Goal: Task Accomplishment & Management: Manage account settings

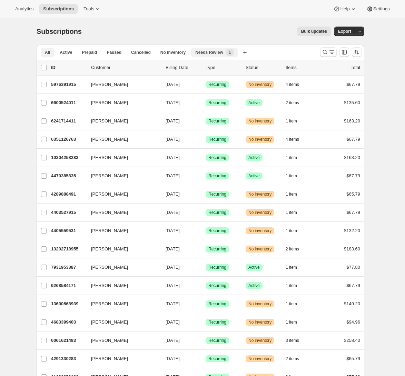
click at [207, 52] on span "Needs Review" at bounding box center [209, 53] width 28 height 6
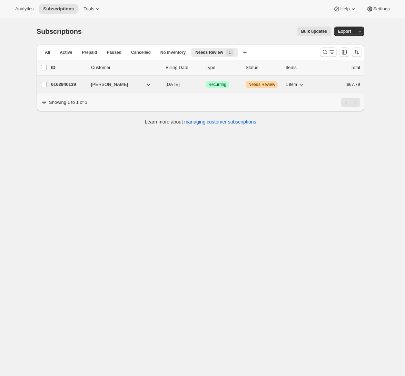
click at [60, 85] on p "6162940139" at bounding box center [68, 84] width 35 height 7
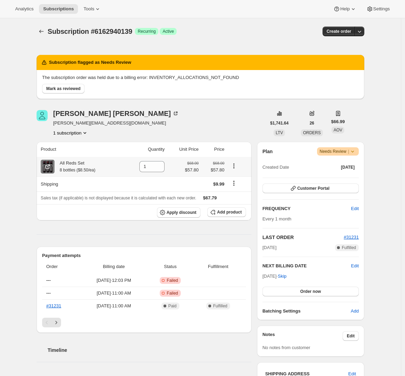
click at [50, 166] on icon at bounding box center [48, 166] width 3 height 3
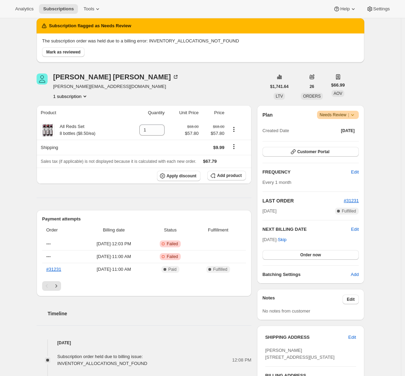
scroll to position [119, 0]
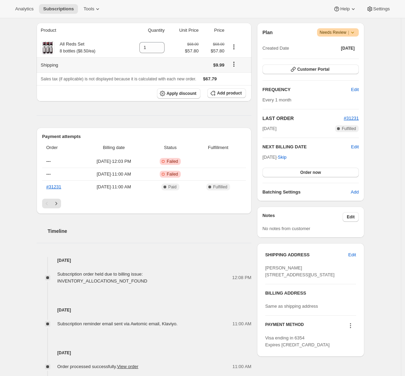
click at [236, 64] on icon "Shipping actions" at bounding box center [234, 64] width 7 height 7
click at [238, 78] on span "Edit shipping rate" at bounding box center [236, 78] width 35 height 5
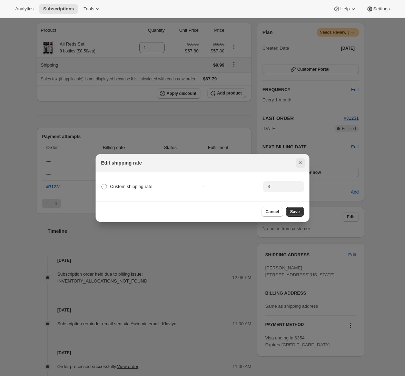
click at [302, 162] on icon "Close" at bounding box center [300, 163] width 7 height 7
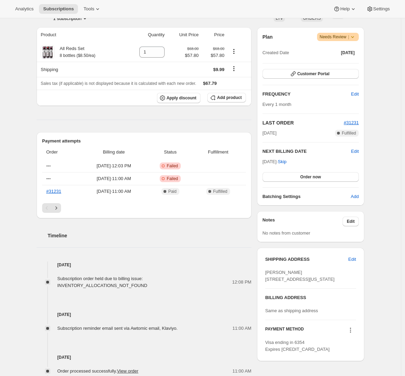
scroll to position [0, 0]
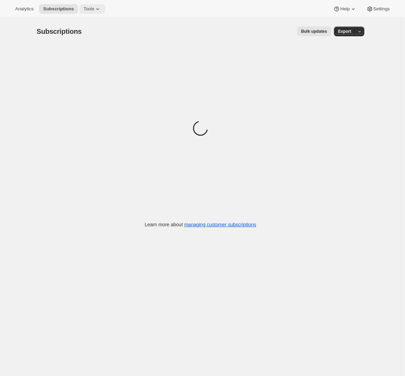
click at [98, 11] on icon at bounding box center [97, 9] width 7 height 7
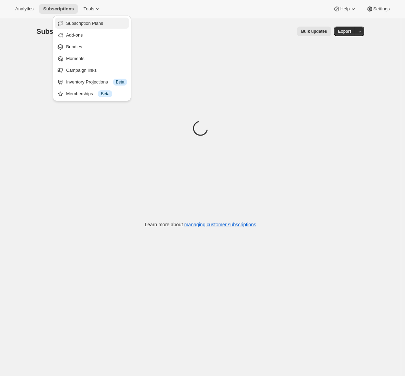
click at [99, 25] on span "Subscription Plans" at bounding box center [84, 23] width 37 height 5
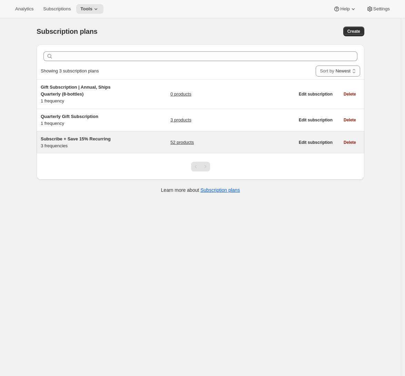
click at [127, 145] on div "Subscribe + Save 15% Recurring 3 frequencies" at bounding box center [84, 143] width 86 height 14
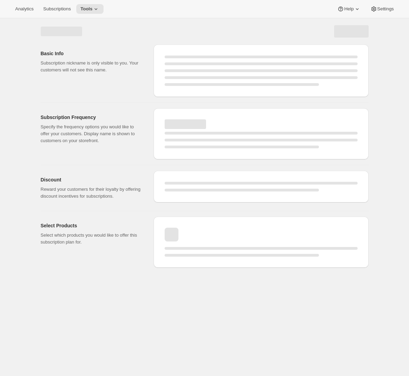
select select "WEEK"
select select "MONTH"
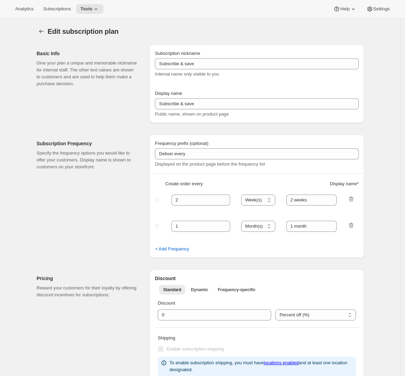
type input "Subscribe + Save 15% Recurring"
type input "Subscribe + Save 15%"
type input "Deliver Every"
type input "1"
select select "MONTH"
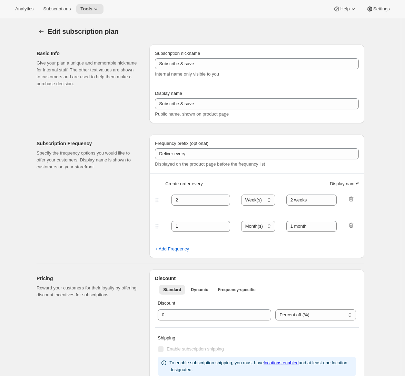
type input "1 month"
type input "2"
type input "2 months"
type input "15"
type input "No obligation. Modify or cancel your subscription anytime."
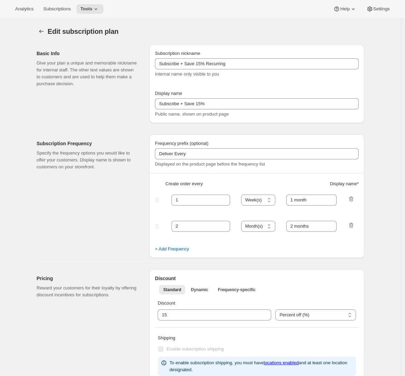
select select "MONTH"
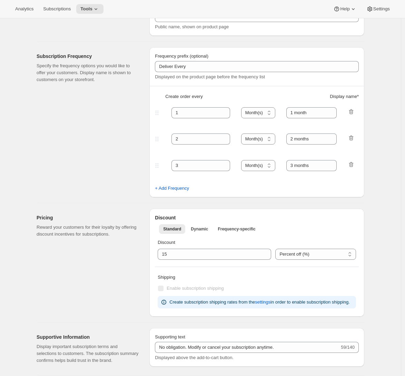
scroll to position [52, 0]
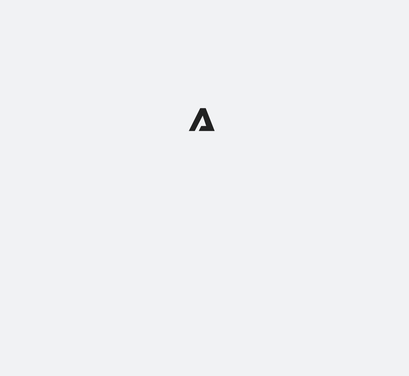
select select "WEEK"
select select "MONTH"
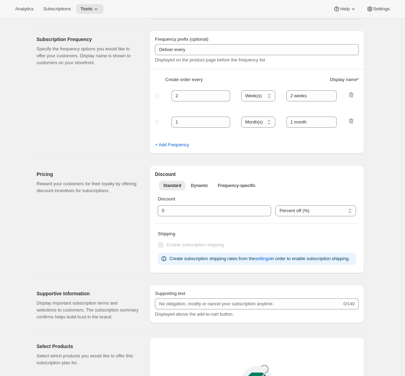
scroll to position [213, 0]
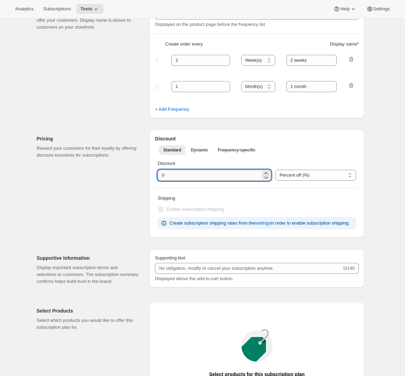
click at [163, 175] on input "integer" at bounding box center [209, 175] width 103 height 11
type input "10"
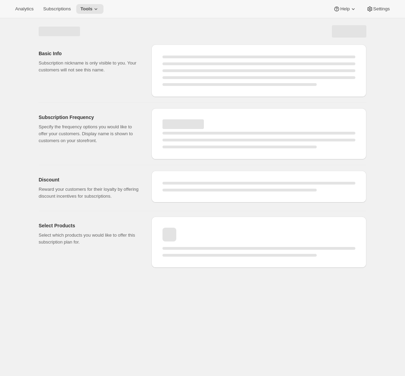
select select "WEEK"
select select "MONTH"
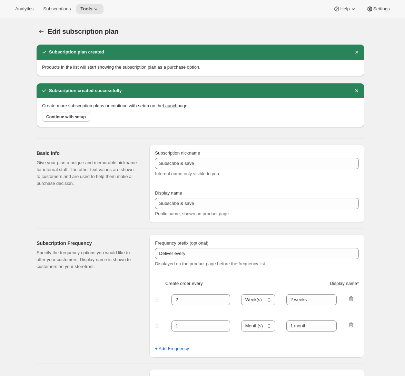
scroll to position [154, 0]
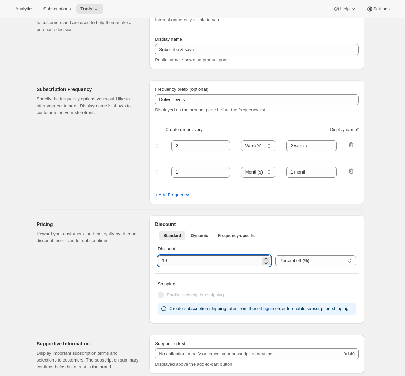
drag, startPoint x: 167, startPoint y: 262, endPoint x: 160, endPoint y: 262, distance: 7.3
click at [160, 262] on input "integer" at bounding box center [209, 261] width 103 height 11
type input "0"
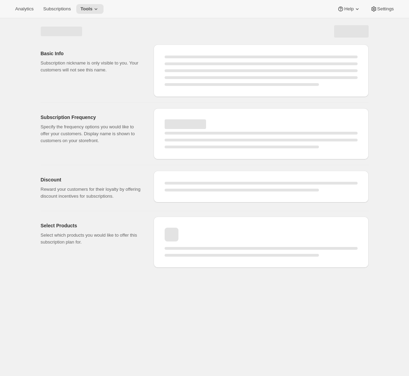
select select "WEEK"
select select "MONTH"
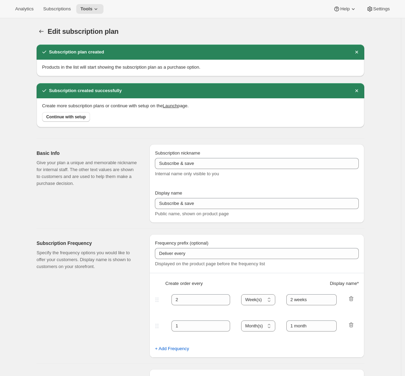
type input "0"
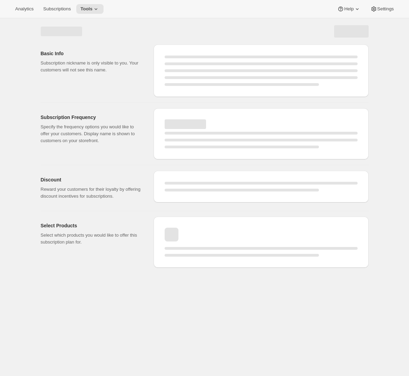
select select "WEEK"
select select "MONTH"
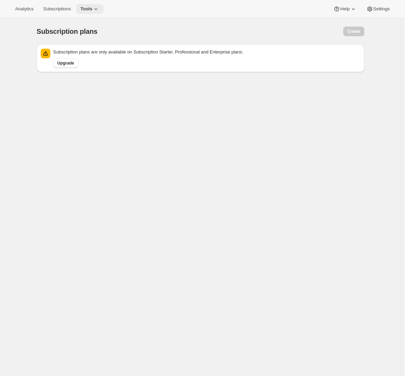
click at [89, 11] on span "Tools" at bounding box center [86, 9] width 12 height 6
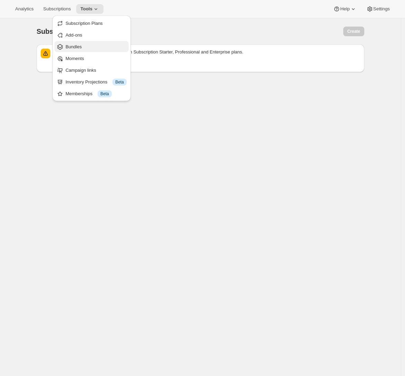
click at [82, 48] on span "Bundles" at bounding box center [74, 46] width 16 height 5
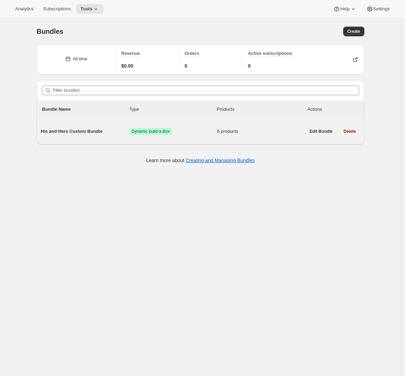
click at [71, 126] on div "His and Hers Custom Bundle Success Dynamic build-a-Box 6 products" at bounding box center [173, 132] width 265 height 18
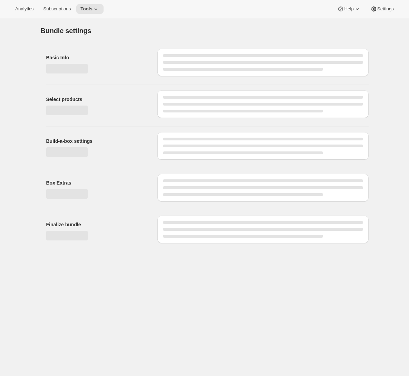
type input "His and Hers Custom Bundle"
radio input "true"
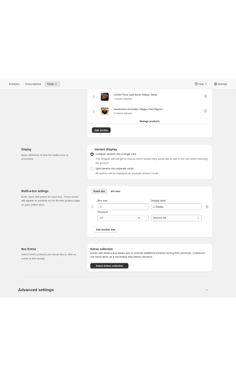
scroll to position [311, 0]
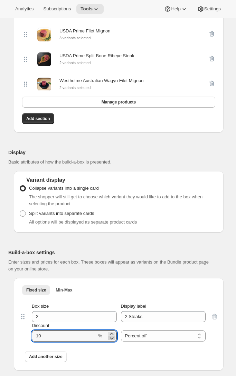
click at [114, 340] on icon at bounding box center [112, 339] width 4 height 2
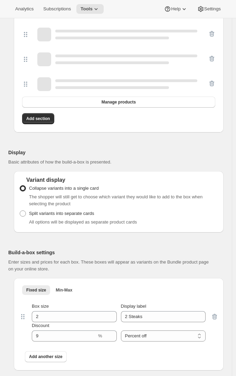
scroll to position [320, 0]
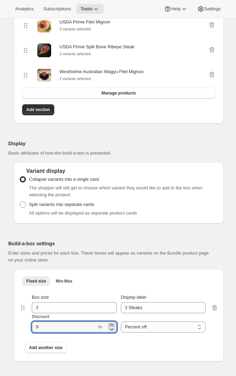
click at [114, 326] on icon at bounding box center [111, 325] width 7 height 7
type input "10"
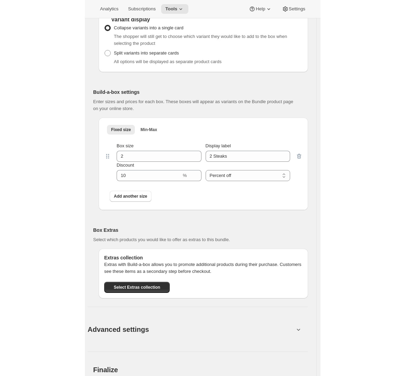
scroll to position [405, 0]
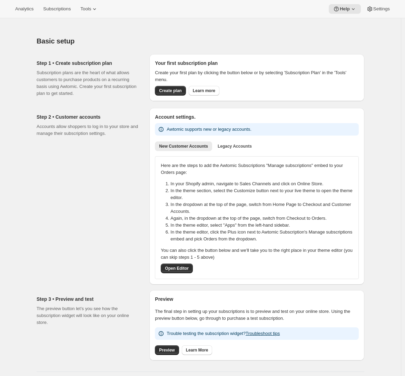
click at [89, 14] on div "Analytics Subscriptions Tools Help Settings" at bounding box center [202, 9] width 405 height 18
click at [89, 12] on button "Tools" at bounding box center [89, 9] width 26 height 10
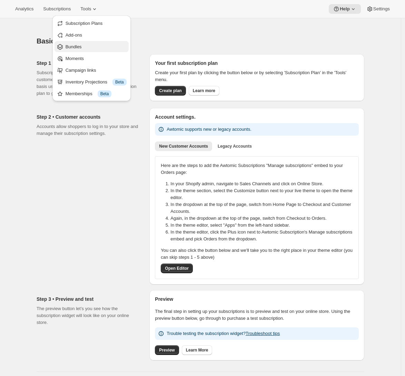
click at [102, 49] on span "Bundles" at bounding box center [96, 47] width 61 height 7
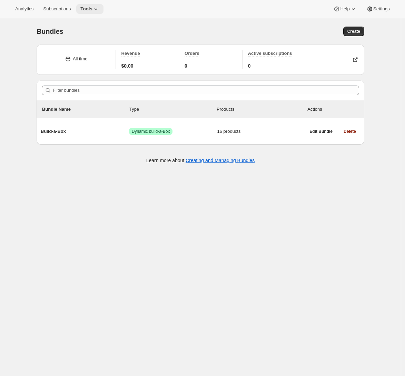
click at [92, 10] on span "Tools" at bounding box center [86, 9] width 12 height 6
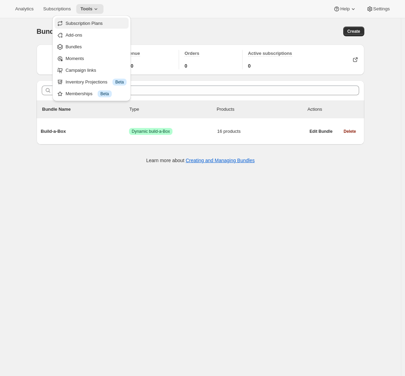
click at [91, 24] on span "Subscription Plans" at bounding box center [84, 23] width 37 height 5
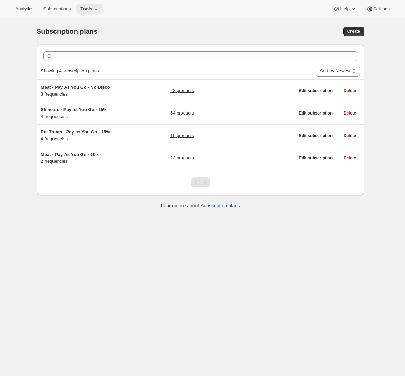
click at [93, 12] on button "Tools" at bounding box center [89, 9] width 27 height 10
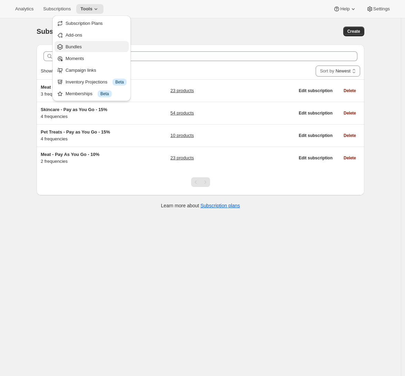
click at [92, 46] on span "Bundles" at bounding box center [96, 47] width 61 height 7
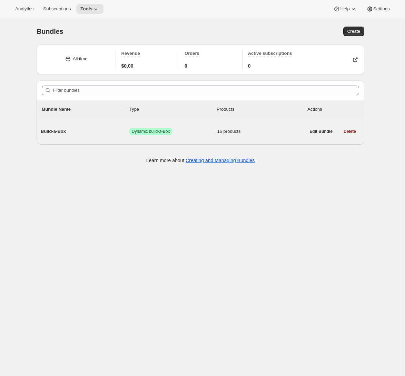
click at [86, 123] on div "Build-a-Box Success Dynamic build-a-Box 16 products" at bounding box center [173, 132] width 265 height 18
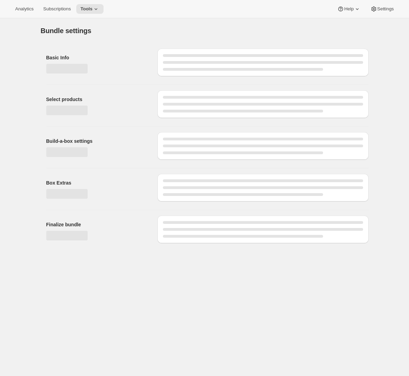
type input "Build-a-Box"
radio input "true"
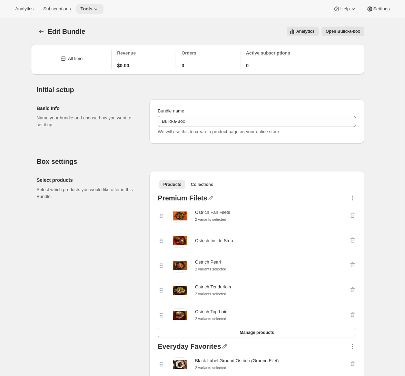
click at [96, 8] on icon at bounding box center [96, 9] width 7 height 7
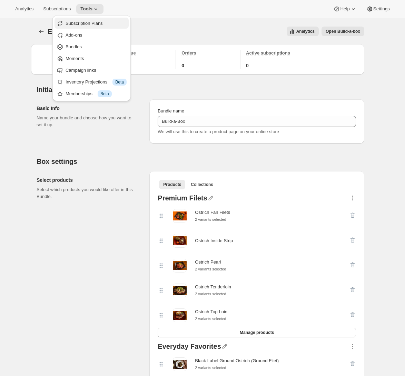
click at [93, 27] on span "Subscription Plans" at bounding box center [96, 23] width 61 height 7
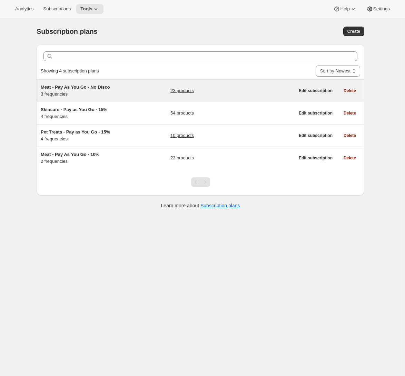
click at [124, 94] on div "Meat - Pay As You Go - No Disco 3 frequencies" at bounding box center [84, 91] width 86 height 14
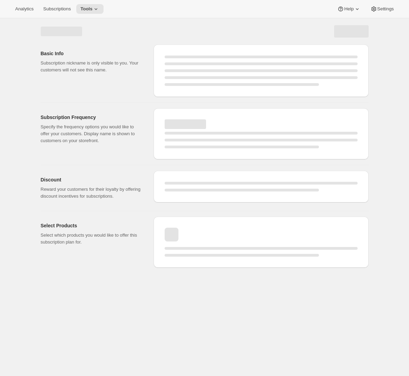
select select "WEEK"
select select "MONTH"
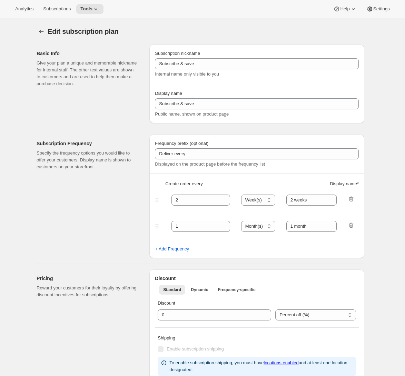
type input "Meat - Pay As You Go - No Disco"
type input "Recurring Order"
type input "1"
type input "1 weeks"
type input "2"
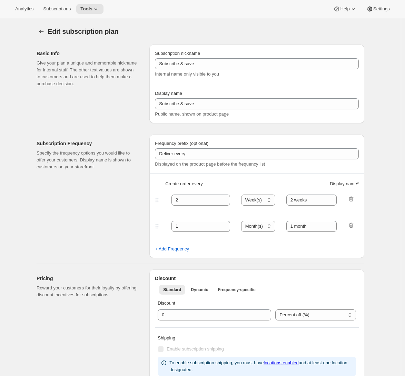
select select "WEEK"
type input "2 weeks"
checkbox input "true"
select select "WEEK"
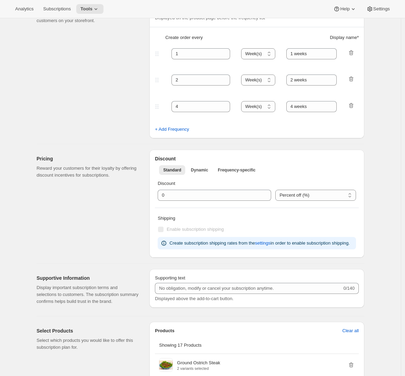
scroll to position [303, 0]
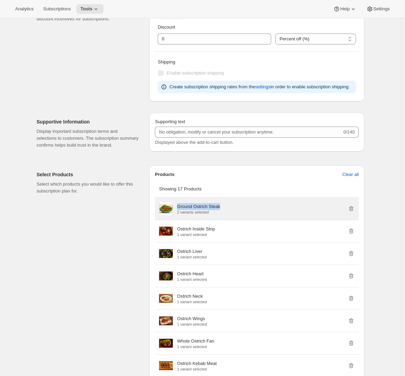
copy p "Ground Ostrich Steak"
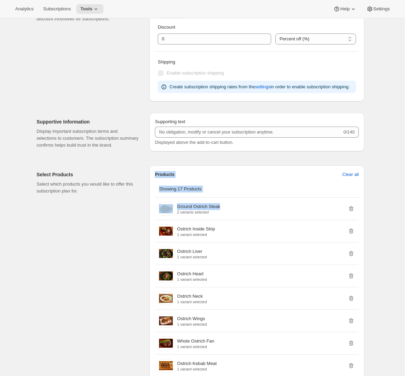
drag, startPoint x: 227, startPoint y: 222, endPoint x: 127, endPoint y: 233, distance: 100.0
click at [8, 246] on div "Edit subscription plan. This page is ready Edit subscription plan Basic Info Gi…" at bounding box center [200, 297] width 401 height 1164
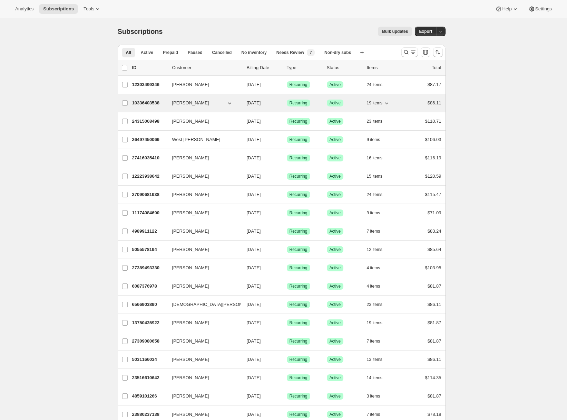
click at [136, 101] on p "10336403538" at bounding box center [149, 102] width 35 height 7
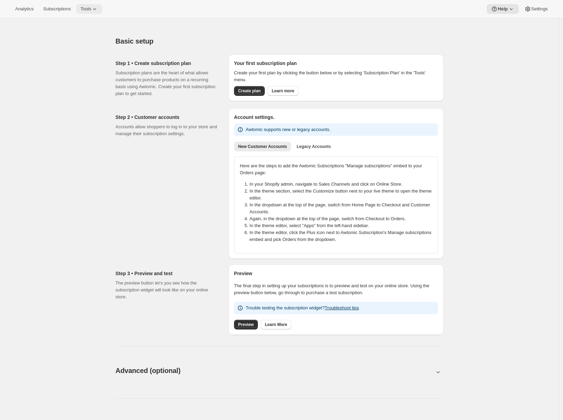
click at [98, 12] on icon at bounding box center [94, 9] width 7 height 7
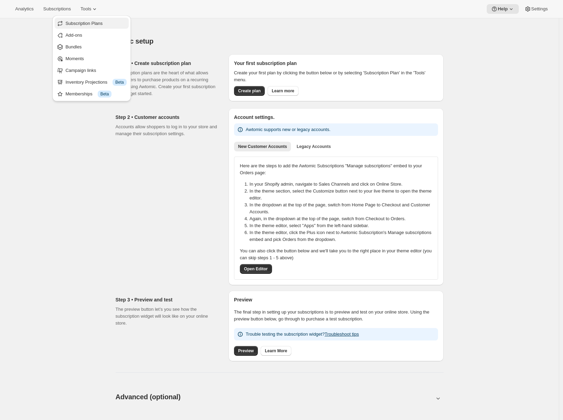
click at [95, 25] on span "Subscription Plans" at bounding box center [84, 23] width 37 height 5
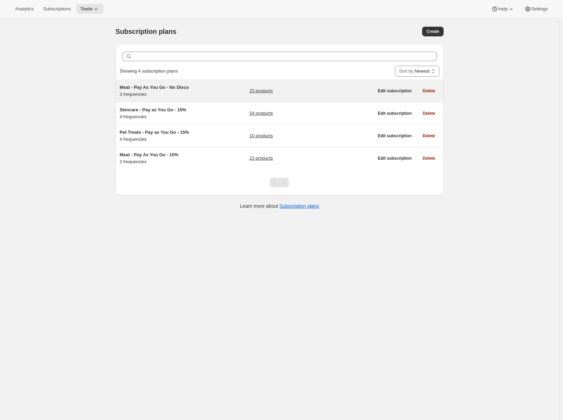
click at [181, 83] on div "Meat - Pay As You Go - No Disco 3 frequencies 23 products Edit subscription Del…" at bounding box center [280, 91] width 328 height 22
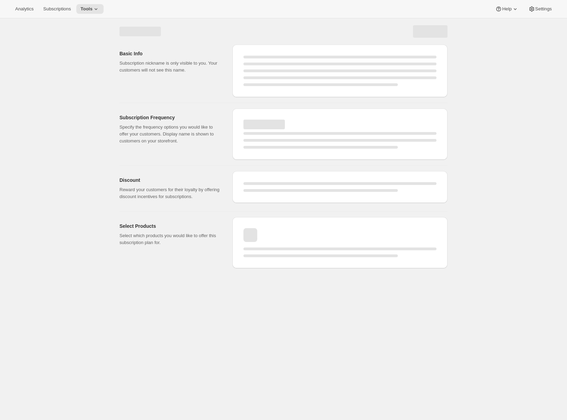
select select "WEEK"
select select "MONTH"
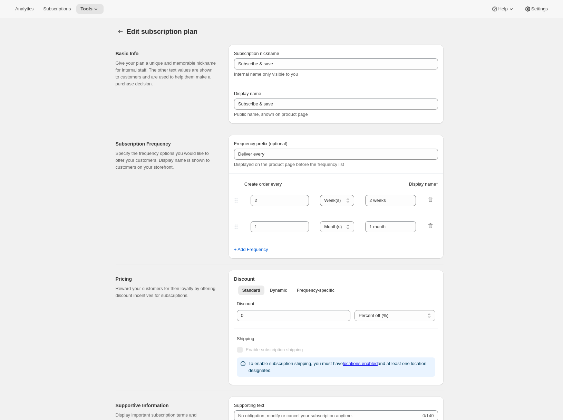
type input "Meat - Pay As You Go - No Disco"
type input "Recurring Order"
type input "1"
type input "1 weeks"
type input "2"
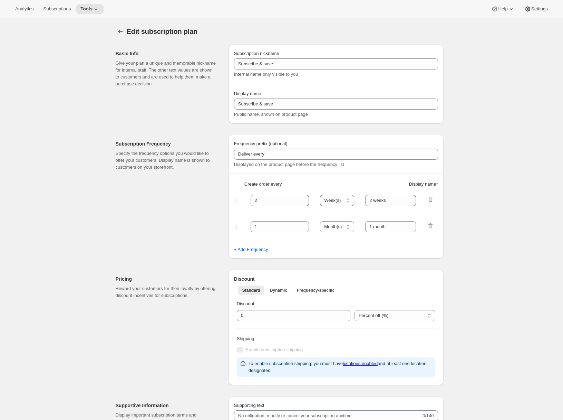
select select "WEEK"
type input "2 weeks"
checkbox input "true"
select select "WEEK"
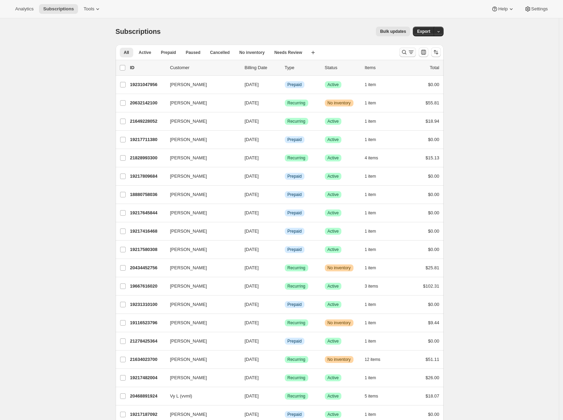
click at [413, 50] on icon "Search and filter results" at bounding box center [411, 52] width 7 height 7
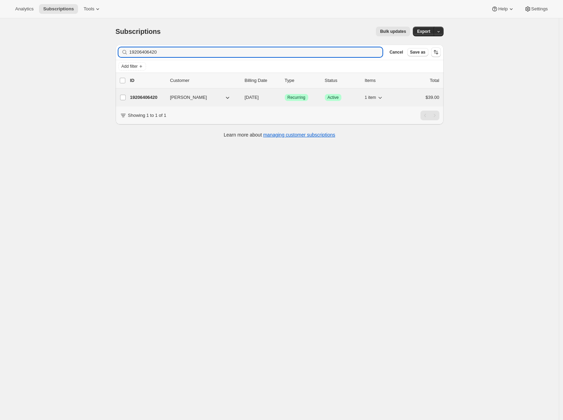
type input "19206406420"
click at [145, 99] on p "19206406420" at bounding box center [147, 97] width 35 height 7
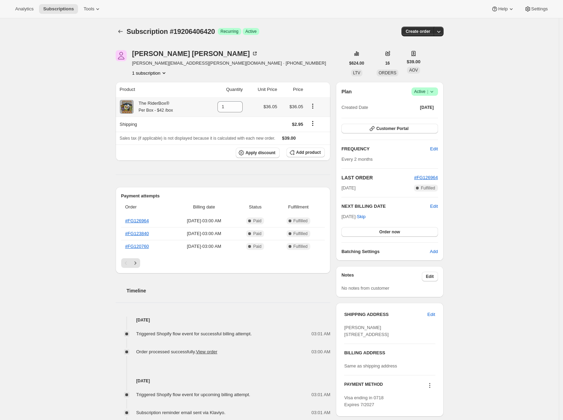
click at [316, 108] on icon "Product actions" at bounding box center [312, 106] width 7 height 7
click at [72, 117] on div "Subscription #19206406420. This page is ready Subscription #19206406420 Success…" at bounding box center [279, 320] width 559 height 604
click at [121, 36] on div "Subscription #19206406420. This page is ready Subscription #19206406420 Success…" at bounding box center [280, 31] width 328 height 26
click at [123, 33] on icon "Subscriptions" at bounding box center [120, 31] width 7 height 7
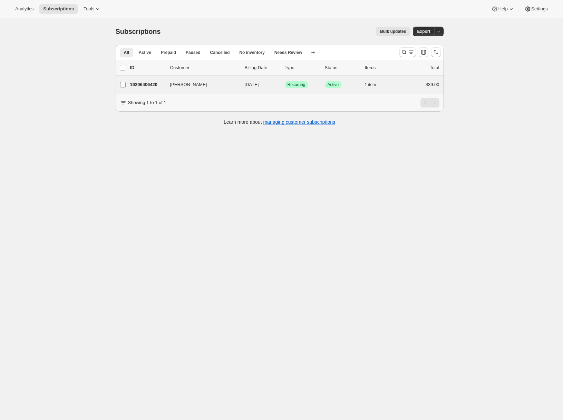
click at [125, 85] on input "Aimee Swint" at bounding box center [123, 85] width 6 height 6
checkbox input "true"
click at [438, 69] on icon "button" at bounding box center [435, 67] width 7 height 7
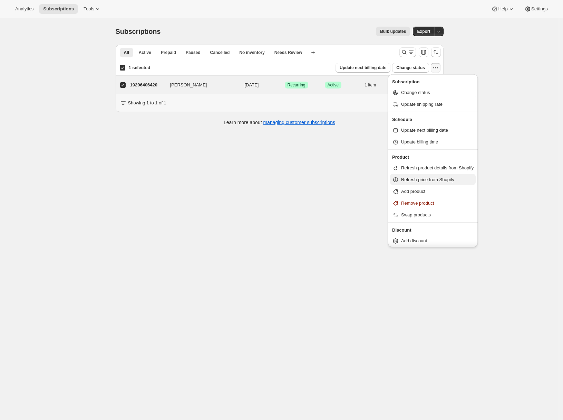
scroll to position [1, 0]
click at [196, 210] on div "Subscriptions. This page is ready Subscriptions Bulk updates More actions Bulk …" at bounding box center [279, 228] width 559 height 420
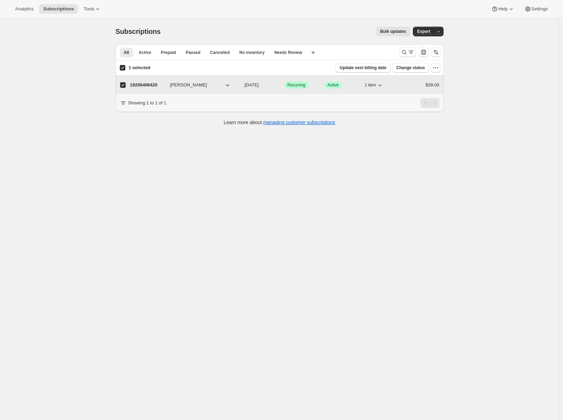
click at [149, 83] on p "19206406420" at bounding box center [147, 85] width 35 height 7
checkbox input "false"
drag, startPoint x: 124, startPoint y: 84, endPoint x: 139, endPoint y: 88, distance: 15.0
click at [124, 84] on input "Aimee Swint" at bounding box center [123, 85] width 6 height 6
checkbox input "true"
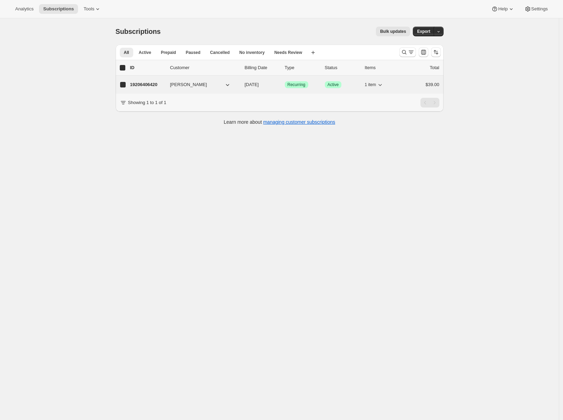
checkbox input "true"
click at [434, 68] on icon "button" at bounding box center [433, 67] width 1 height 1
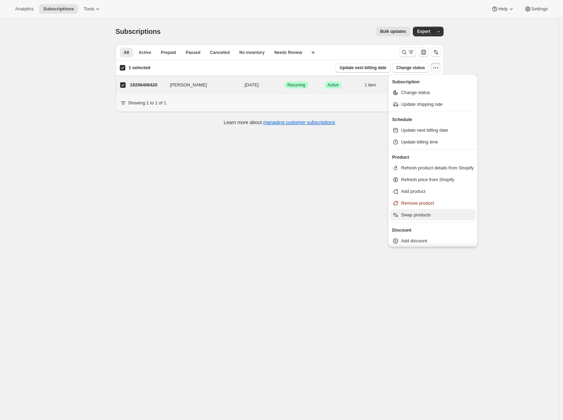
click at [412, 213] on span "Swap products" at bounding box center [416, 214] width 30 height 5
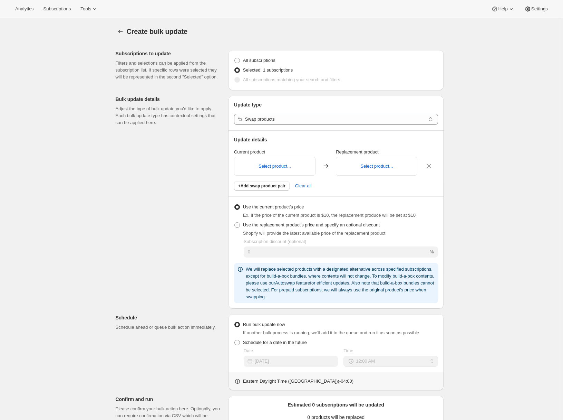
select select "18"
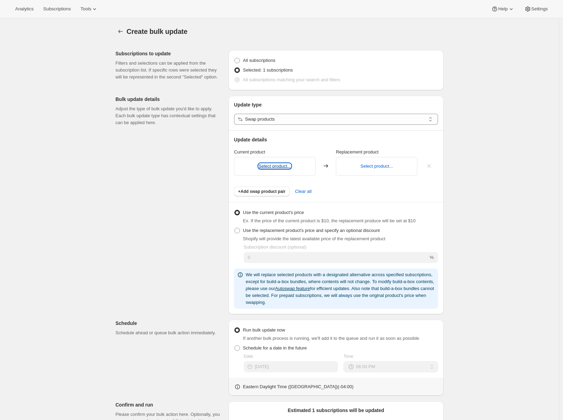
click at [270, 166] on button "Select product..." at bounding box center [275, 165] width 32 height 5
click at [371, 166] on button "Select product..." at bounding box center [377, 165] width 32 height 5
click at [149, 267] on div "Subscriptions to update Filters and selections can be applied from the subscrip…" at bounding box center [277, 294] width 334 height 498
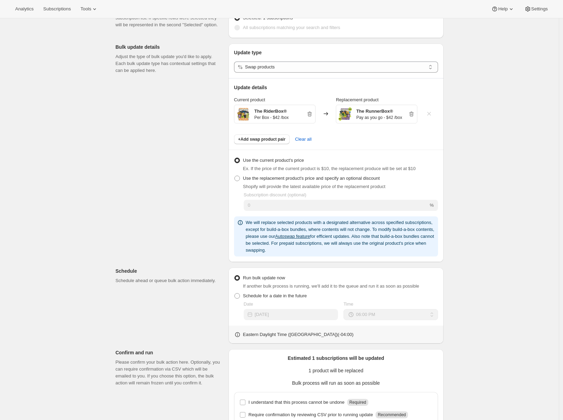
scroll to position [111, 0]
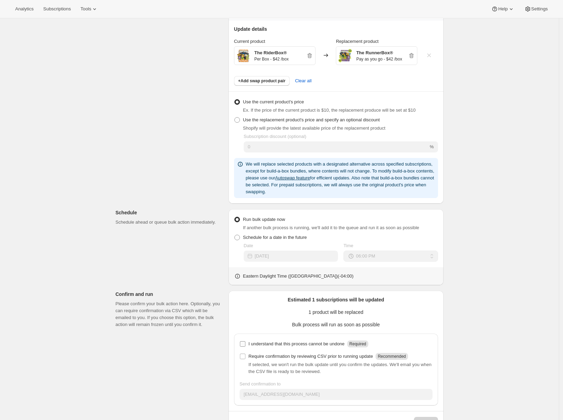
click at [246, 345] on input "I understand that this process cannot be undone Required" at bounding box center [243, 344] width 6 height 6
checkbox input "true"
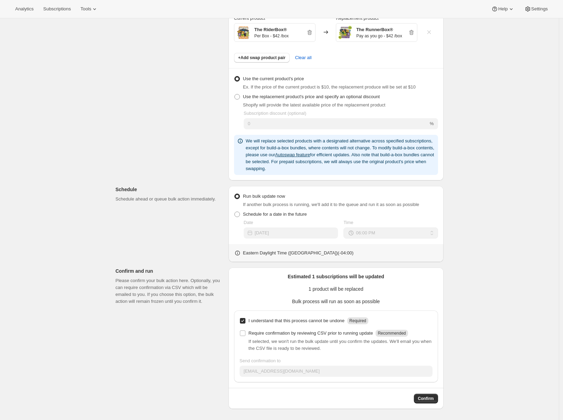
click at [152, 164] on div "Subscriptions to update Filters and selections can be applied from the subscrip…" at bounding box center [277, 160] width 334 height 498
click at [434, 398] on span "Confirm" at bounding box center [426, 398] width 16 height 6
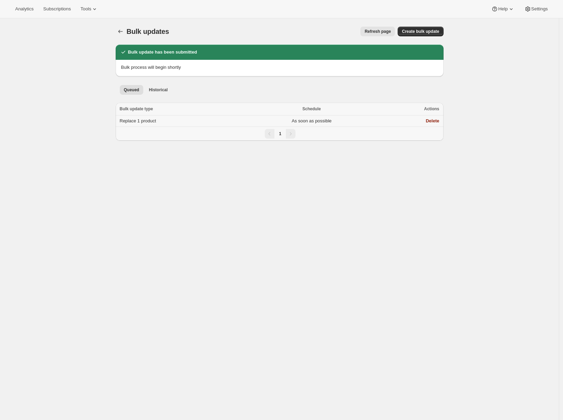
click at [138, 122] on span "Replace 1 product" at bounding box center [138, 120] width 37 height 5
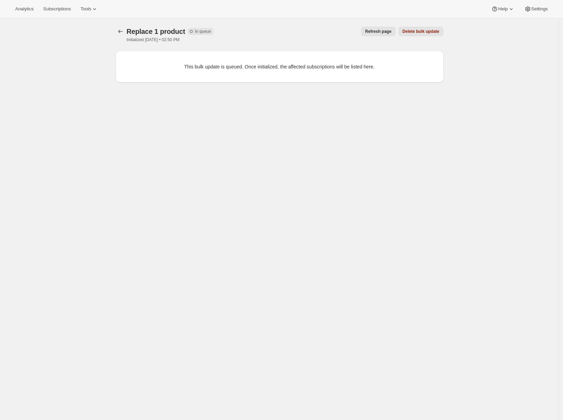
click at [169, 169] on div "Replace 1 product. This page is ready Replace 1 product Incomplete In queue Ini…" at bounding box center [279, 228] width 559 height 420
click at [380, 32] on span "Refresh page" at bounding box center [378, 32] width 26 height 6
click at [258, 250] on div "Replace 1 product. This page is ready Replace 1 product Incomplete In queue Ini…" at bounding box center [279, 228] width 559 height 420
click at [377, 33] on span "Refresh page" at bounding box center [378, 32] width 26 height 6
click at [377, 33] on span "Refresh page" at bounding box center [377, 32] width 26 height 6
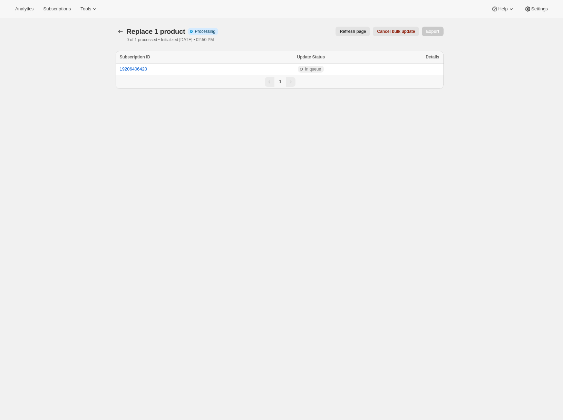
click at [356, 33] on span "Refresh page" at bounding box center [353, 32] width 26 height 6
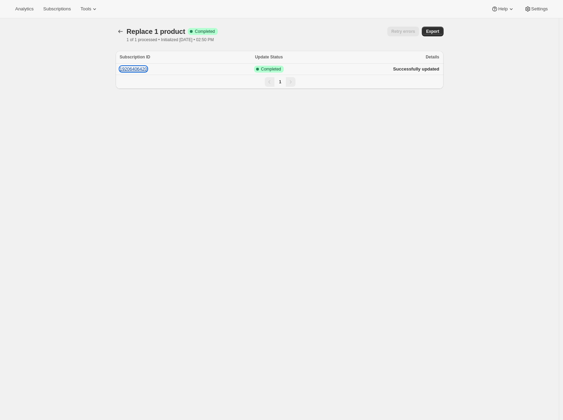
click at [139, 66] on button "19206406420" at bounding box center [134, 68] width 28 height 5
click at [66, 55] on div "Replace 1 product. This page is ready Replace 1 product Success Complete Comple…" at bounding box center [279, 228] width 559 height 420
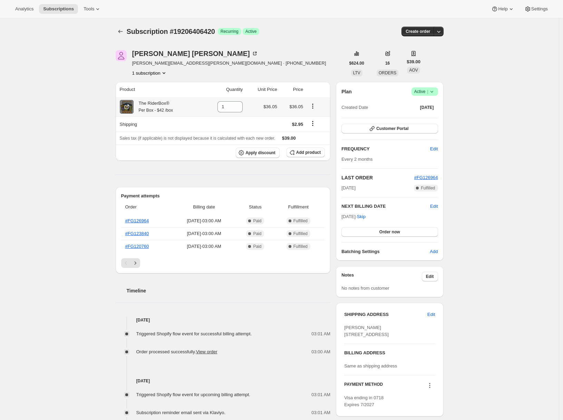
click at [127, 107] on icon at bounding box center [126, 106] width 7 height 7
click at [50, 141] on div "Subscription #19206406420. This page is ready Subscription #19206406420 Success…" at bounding box center [279, 320] width 559 height 604
click at [35, 69] on div "Subscription #19206406420. This page is ready Subscription #19206406420 Success…" at bounding box center [279, 320] width 559 height 604
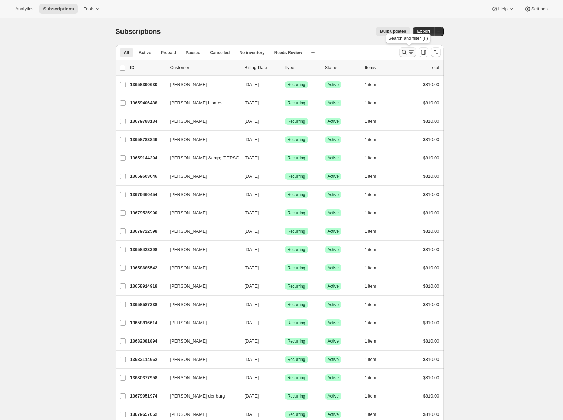
click at [407, 55] on icon "Search and filter results" at bounding box center [404, 52] width 7 height 7
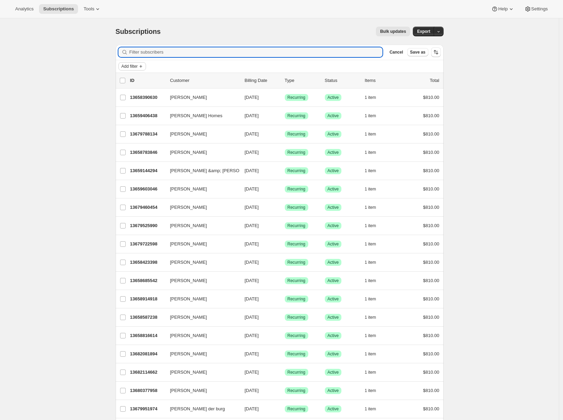
click at [138, 66] on span "Add filter" at bounding box center [130, 67] width 16 height 6
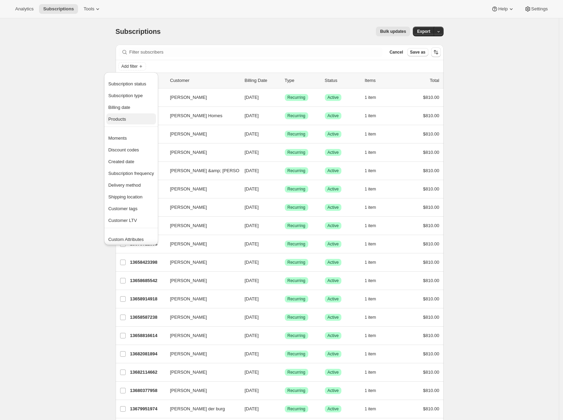
click at [128, 117] on span "Products" at bounding box center [131, 119] width 46 height 7
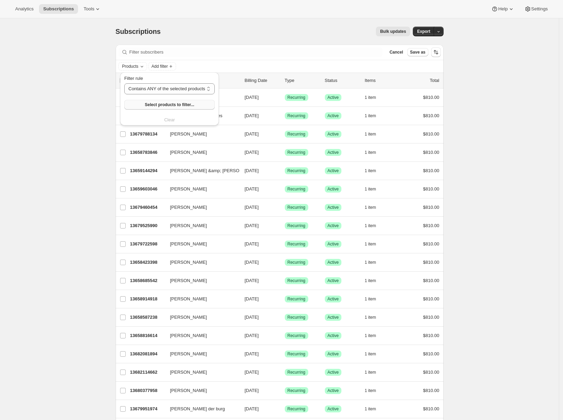
click at [151, 104] on span "Select products to filter..." at bounding box center [169, 105] width 49 height 6
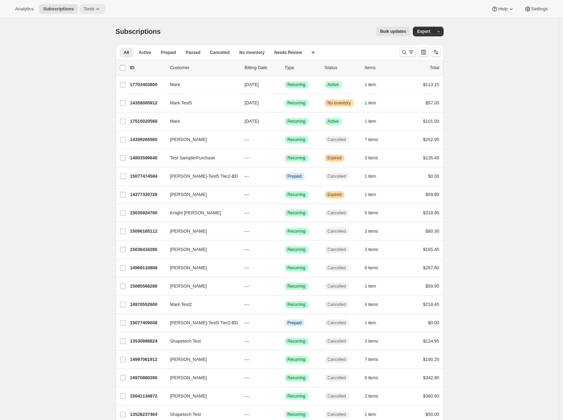
click at [96, 12] on button "Tools" at bounding box center [92, 9] width 26 height 10
click at [84, 56] on span "Moments" at bounding box center [75, 58] width 18 height 5
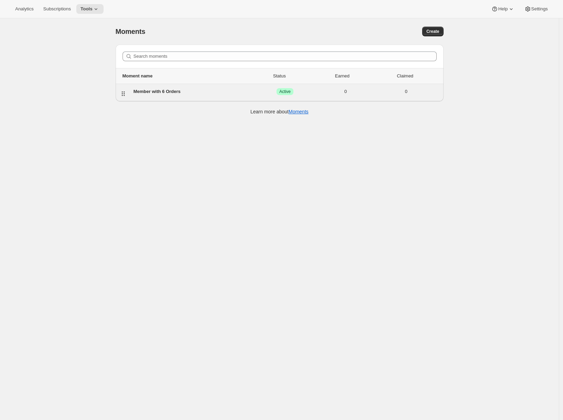
click at [208, 91] on div "Member with 6 Orders" at bounding box center [194, 91] width 121 height 7
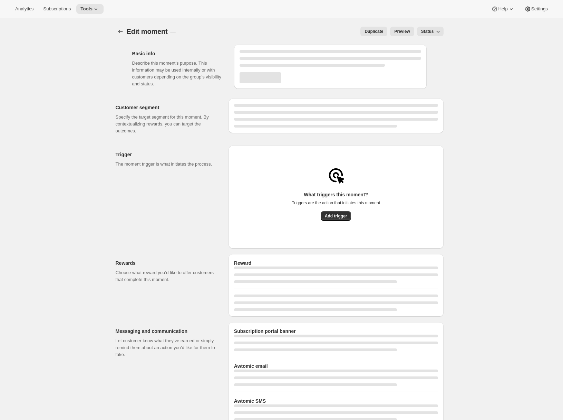
select select "FIXED_AMOUNT"
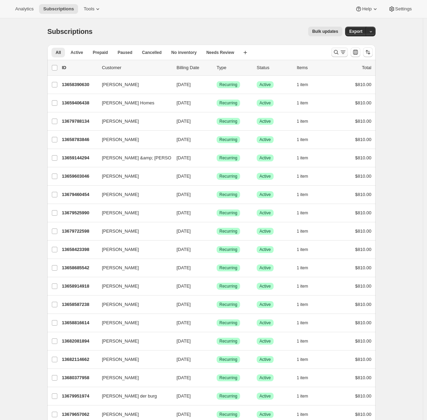
click at [336, 50] on icon "Search and filter results" at bounding box center [336, 52] width 7 height 7
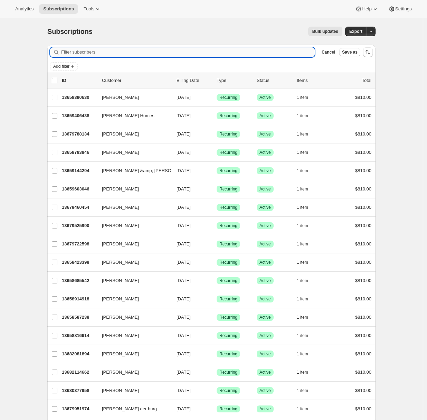
click at [189, 56] on input "Filter subscribers" at bounding box center [188, 52] width 254 height 10
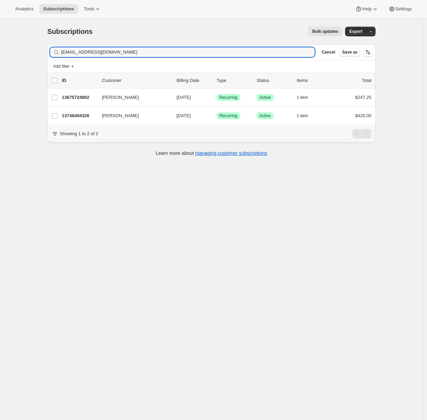
type input "a.j.betteridge6@gmail.com"
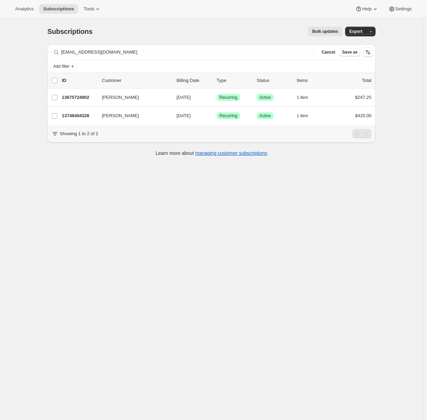
click at [8, 81] on div "Subscriptions. This page is ready Subscriptions Bulk updates More actions Bulk …" at bounding box center [211, 228] width 423 height 420
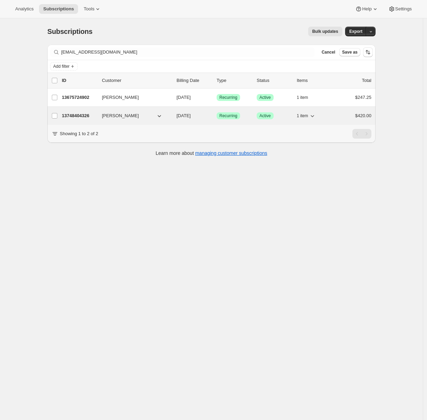
click at [84, 116] on p "13748404326" at bounding box center [79, 115] width 35 height 7
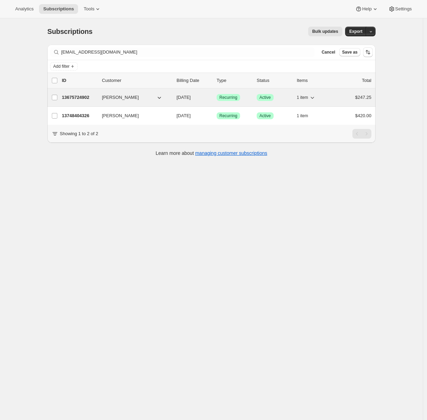
click at [80, 95] on p "13675724902" at bounding box center [79, 97] width 35 height 7
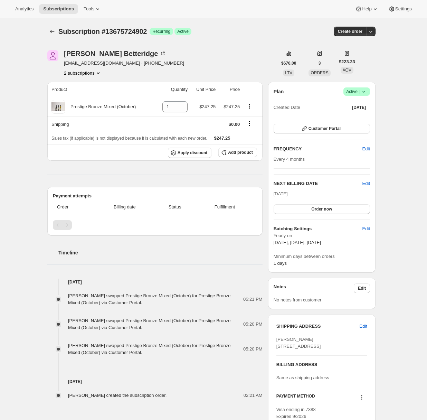
click at [4, 98] on div "Subscription #13675724902. This page is ready Subscription #13675724902 Success…" at bounding box center [211, 275] width 423 height 515
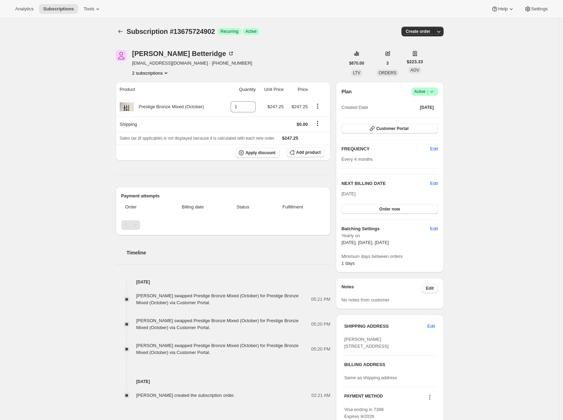
click at [435, 92] on icon at bounding box center [432, 91] width 7 height 7
drag, startPoint x: 424, startPoint y: 116, endPoint x: 314, endPoint y: 50, distance: 128.8
click at [314, 50] on div "Analytics Subscriptions Tools Help Settings Skip to content Subscription #13675…" at bounding box center [281, 267] width 563 height 534
click at [436, 92] on icon at bounding box center [432, 91] width 7 height 7
click at [427, 118] on span "Cancel subscription" at bounding box center [424, 116] width 39 height 5
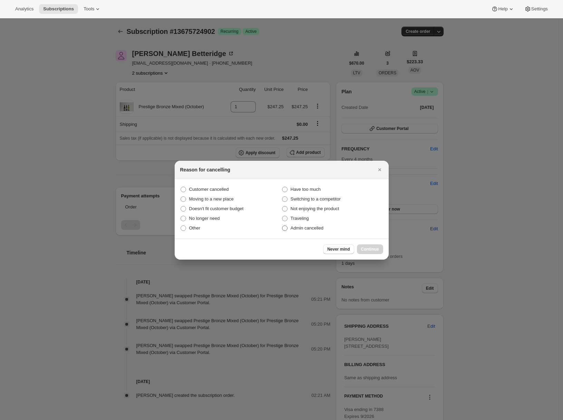
click at [296, 230] on span "Admin cancelled" at bounding box center [307, 227] width 33 height 5
click at [283, 226] on input "Admin cancelled" at bounding box center [282, 225] width 0 height 0
radio input "true"
click at [368, 249] on span "Continue" at bounding box center [370, 249] width 18 height 6
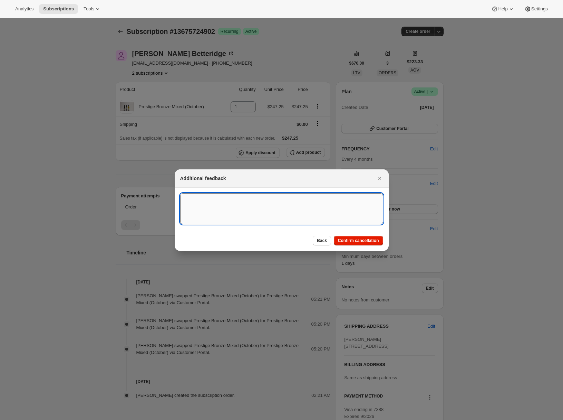
click at [273, 213] on textarea ":rbu:" at bounding box center [281, 208] width 203 height 31
click at [220, 198] on textarea "Customer purchased another subscription (Silver)" at bounding box center [281, 208] width 203 height 31
click at [253, 198] on textarea "Customer upgraded to the silver, so cancelling this one -Adrian from Awtomic" at bounding box center [281, 208] width 203 height 31
click at [195, 205] on textarea "Customer upgraded to the silver by purchasing a new subscription, so I'm cancel…" at bounding box center [281, 208] width 203 height 31
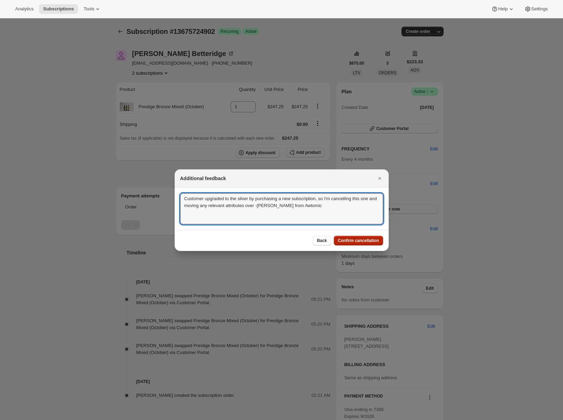
type textarea "Customer upgraded to the silver by purchasing a new subscription, so I'm cancel…"
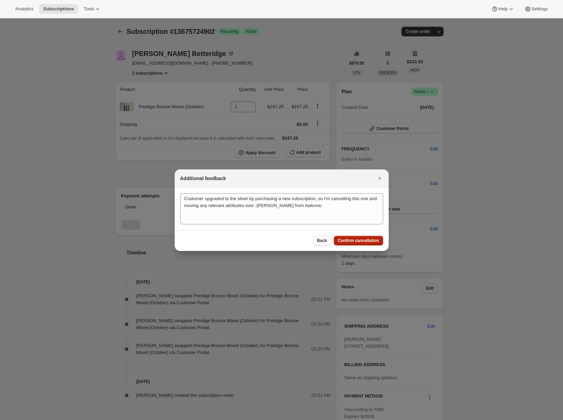
click at [351, 239] on span "Confirm cancellation" at bounding box center [358, 241] width 41 height 6
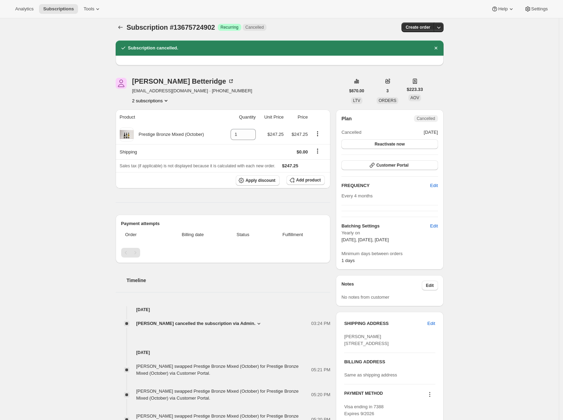
scroll to position [136, 0]
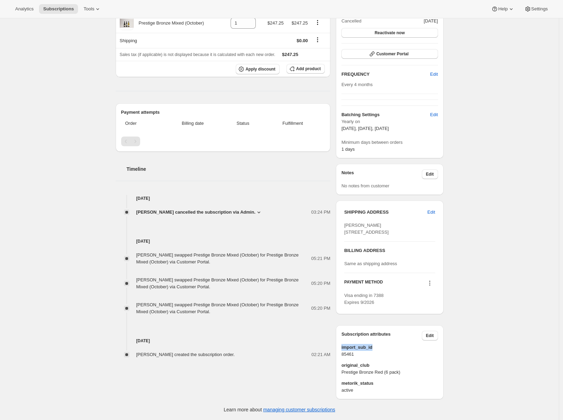
drag, startPoint x: 376, startPoint y: 347, endPoint x: 343, endPoint y: 346, distance: 33.9
click at [343, 346] on div "Subscription attributes Edit import_sub_id 85461 original_club Prestige Bronze …" at bounding box center [389, 362] width 107 height 74
copy span "import_sub_id"
drag, startPoint x: 358, startPoint y: 354, endPoint x: 343, endPoint y: 354, distance: 15.2
click at [343, 354] on div "Subscription attributes Edit import_sub_id 85461 original_club Prestige Bronze …" at bounding box center [389, 362] width 107 height 74
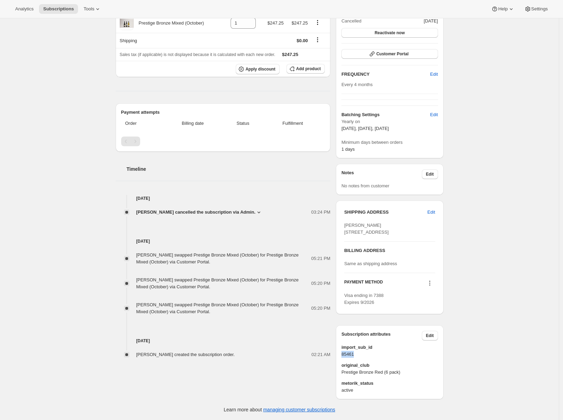
copy span "85461"
drag, startPoint x: 374, startPoint y: 365, endPoint x: 342, endPoint y: 366, distance: 32.1
click at [342, 366] on div "Subscription attributes Edit import_sub_id 85461 original_club Prestige Bronze …" at bounding box center [389, 362] width 107 height 74
copy span "original_club"
drag, startPoint x: 404, startPoint y: 372, endPoint x: 352, endPoint y: 372, distance: 52.5
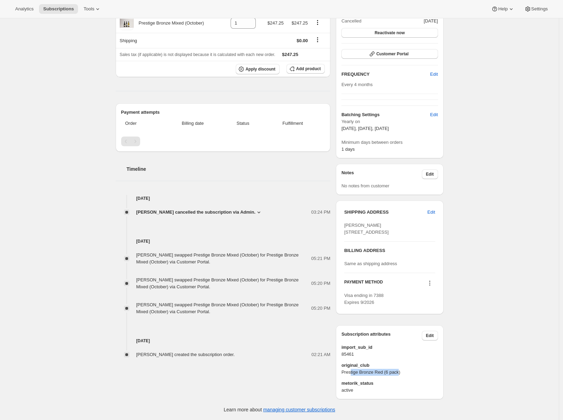
click at [352, 372] on span "Prestige Bronze Red (6 pack)" at bounding box center [390, 372] width 96 height 7
drag, startPoint x: 409, startPoint y: 372, endPoint x: 343, endPoint y: 372, distance: 65.6
click at [343, 372] on span "Prestige Bronze Red (6 pack)" at bounding box center [390, 372] width 96 height 7
copy span "Prestige Bronze Red (6 pack)"
drag, startPoint x: 377, startPoint y: 383, endPoint x: 345, endPoint y: 384, distance: 32.2
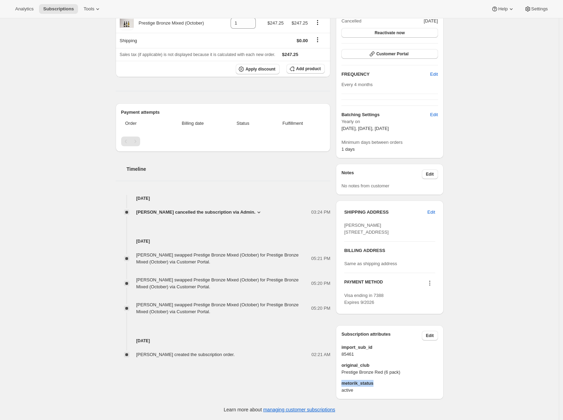
click at [344, 384] on span "metorik_status" at bounding box center [390, 383] width 96 height 7
copy span "metorik_status"
drag, startPoint x: 360, startPoint y: 390, endPoint x: 344, endPoint y: 390, distance: 15.6
click at [344, 390] on span "active" at bounding box center [390, 389] width 96 height 7
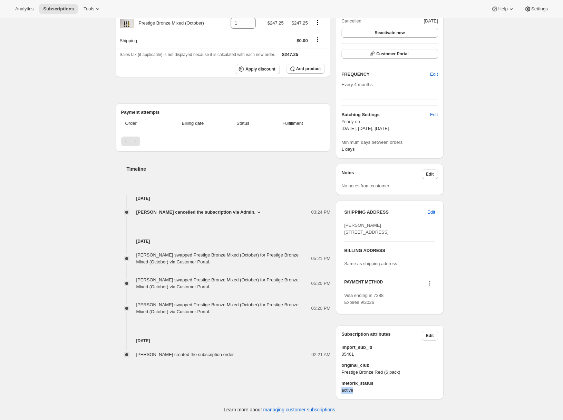
copy span "active"
click at [259, 209] on icon at bounding box center [259, 212] width 7 height 7
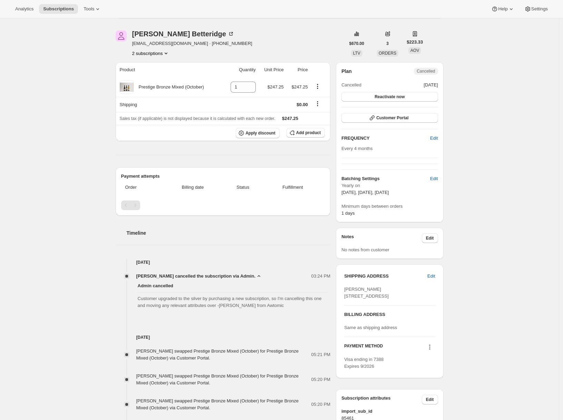
scroll to position [0, 0]
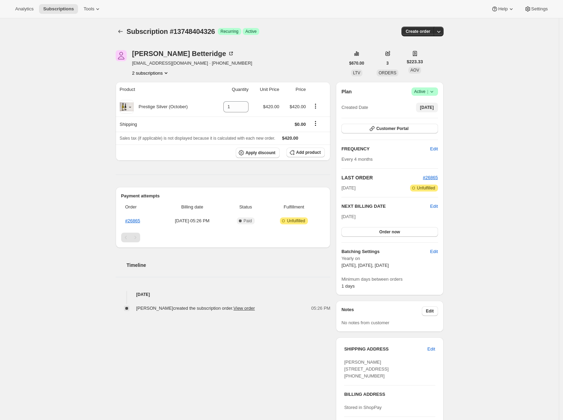
click at [424, 108] on span "[DATE]" at bounding box center [427, 108] width 14 height 6
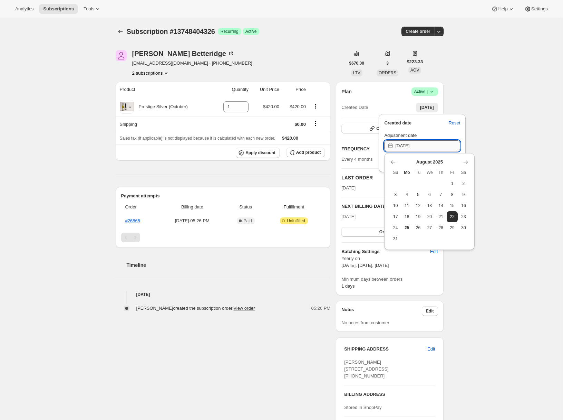
click at [395, 145] on input "[DATE]" at bounding box center [427, 145] width 65 height 11
click at [396, 162] on icon "Show previous month, July 2025" at bounding box center [393, 162] width 7 height 7
click at [396, 162] on icon "Show previous month, May 2025" at bounding box center [393, 162] width 7 height 7
click at [396, 162] on icon "Show previous month, April 2025" at bounding box center [393, 162] width 7 height 7
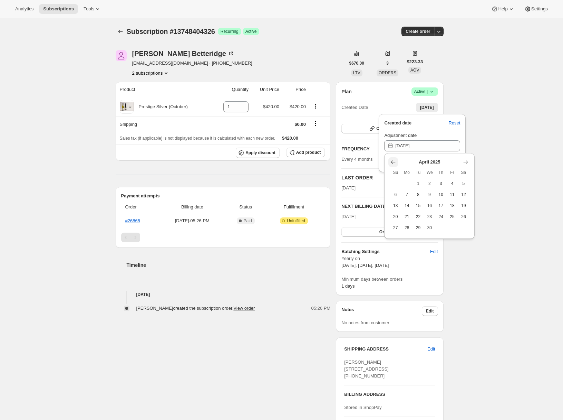
click at [396, 162] on icon "Show previous month, March 2025" at bounding box center [393, 162] width 7 height 7
click at [430, 195] on span "8" at bounding box center [464, 195] width 6 height 6
type input "[DATE]"
click at [422, 163] on span "Save" at bounding box center [418, 162] width 10 height 6
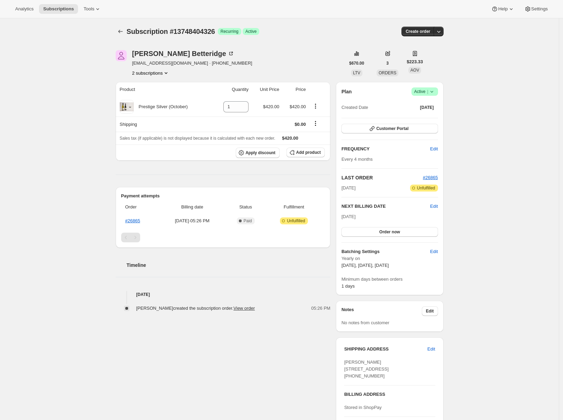
click at [65, 201] on div "Subscription #13748404326. This page is ready Subscription #13748404326 Success…" at bounding box center [279, 269] width 559 height 502
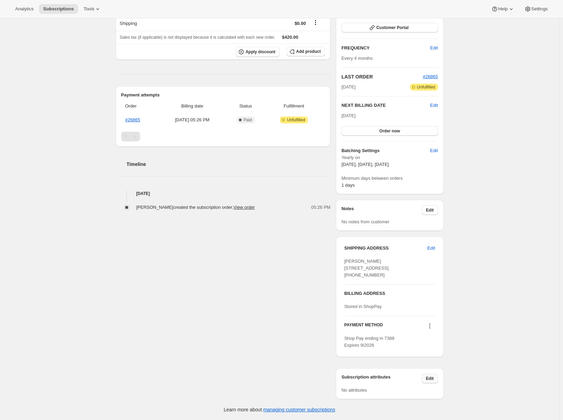
click at [430, 378] on span "Edit" at bounding box center [430, 378] width 8 height 6
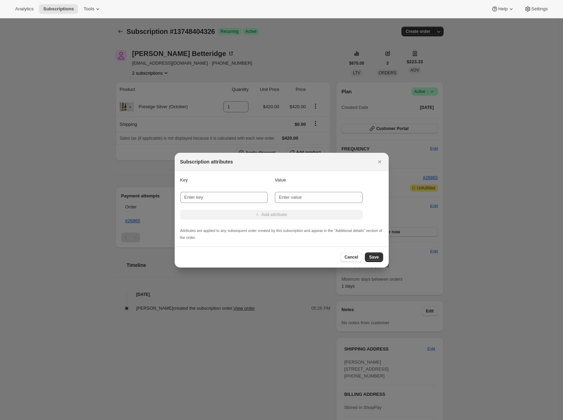
scroll to position [0, 0]
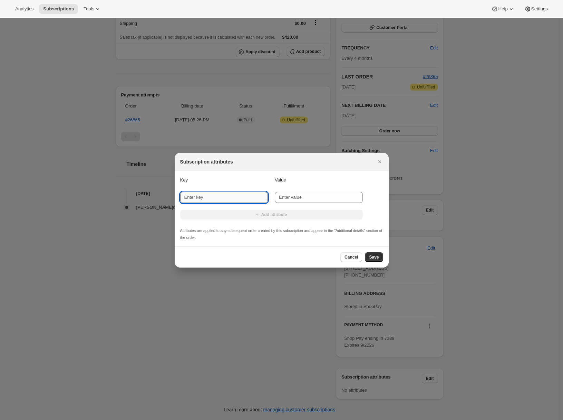
click at [220, 198] on input "New key" at bounding box center [224, 197] width 88 height 11
paste input "import_sub_id"
type input "import_sub_id"
click at [306, 198] on input "New value" at bounding box center [319, 197] width 88 height 11
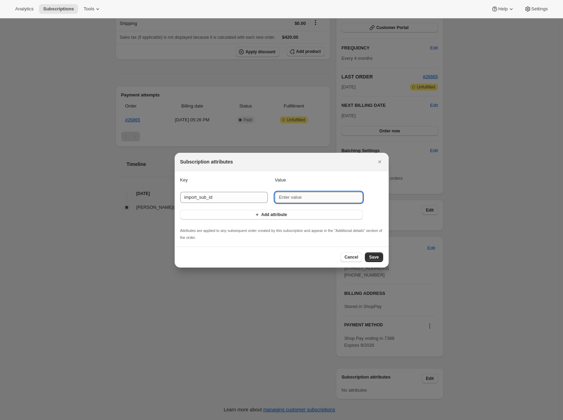
paste input "85461"
type input "85461"
click at [270, 215] on span "Add attribute" at bounding box center [274, 215] width 26 height 6
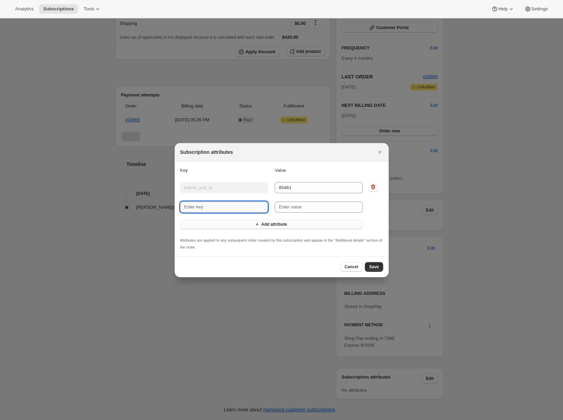
click at [213, 207] on input "New key" at bounding box center [224, 206] width 88 height 11
paste input "original_club"
type input "original_club"
click at [296, 210] on input "New value" at bounding box center [319, 206] width 88 height 11
paste input "Prestige Bronze Red (6 pack)"
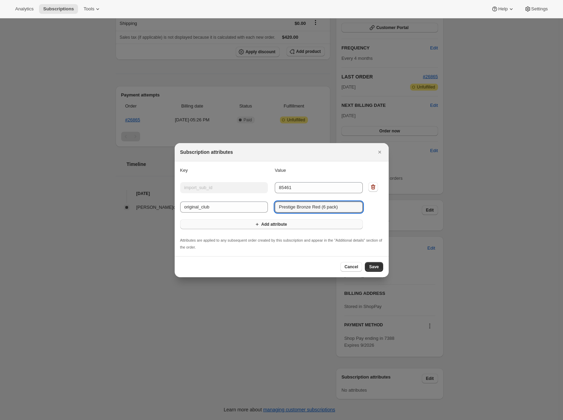
type input "Prestige Bronze Red (6 pack)"
click at [246, 224] on button "Add attribute" at bounding box center [271, 224] width 183 height 10
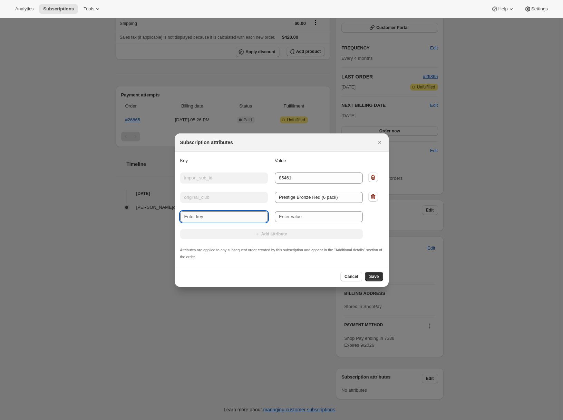
click at [204, 218] on input "New key" at bounding box center [224, 216] width 88 height 11
click at [229, 216] on input "New key" at bounding box center [224, 216] width 88 height 11
click at [205, 216] on input "New key" at bounding box center [224, 216] width 88 height 11
paste input "metorik_status"
type input "metorik_status"
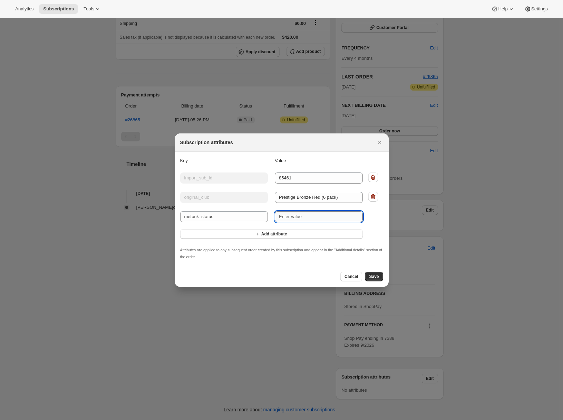
click at [299, 215] on input "New value" at bounding box center [319, 216] width 88 height 11
paste input "active"
type input "active"
click at [375, 276] on span "Save" at bounding box center [374, 277] width 10 height 6
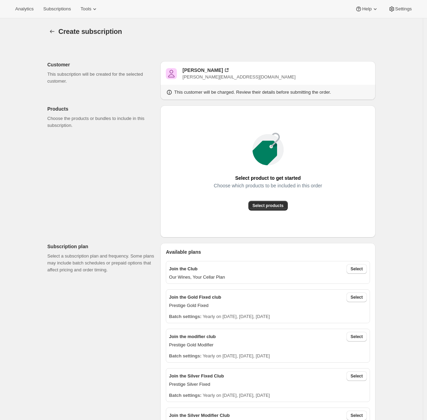
click at [56, 14] on div "Analytics Subscriptions Tools Help Settings" at bounding box center [213, 9] width 427 height 18
click at [56, 13] on button "Subscriptions" at bounding box center [57, 9] width 36 height 10
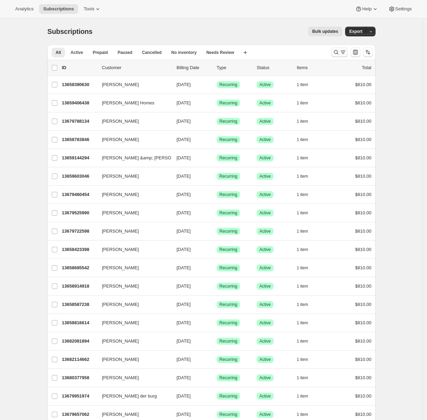
click at [342, 50] on icon "Search and filter results" at bounding box center [343, 52] width 7 height 7
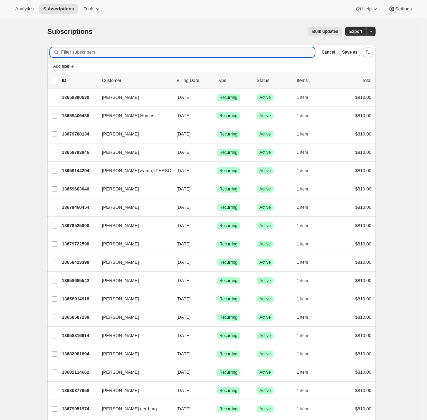
paste input "[PERSON_NAME]"
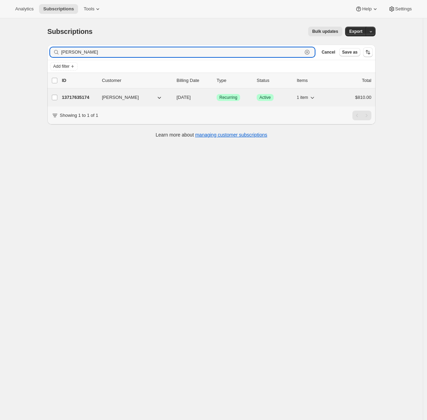
type input "[PERSON_NAME]"
click at [80, 95] on p "13717635174" at bounding box center [79, 97] width 35 height 7
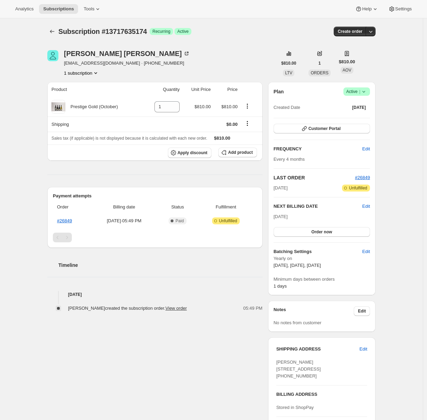
click at [8, 248] on div "Subscription #13717635174. This page is ready Subscription #13717635174 Success…" at bounding box center [211, 269] width 423 height 502
click at [27, 168] on div "Subscription #13717635174. This page is ready Subscription #13717635174 Success…" at bounding box center [211, 269] width 423 height 502
click at [237, 152] on span "Add product" at bounding box center [240, 153] width 25 height 6
click at [90, 9] on span "Tools" at bounding box center [89, 9] width 11 height 6
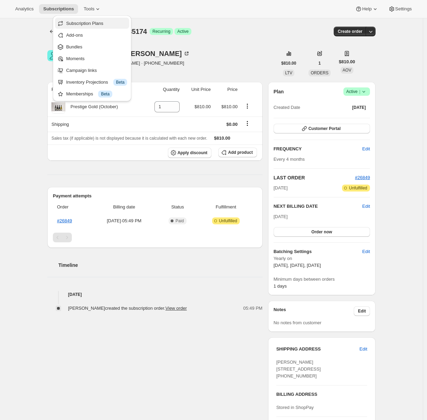
click at [88, 24] on span "Subscription Plans" at bounding box center [84, 23] width 37 height 5
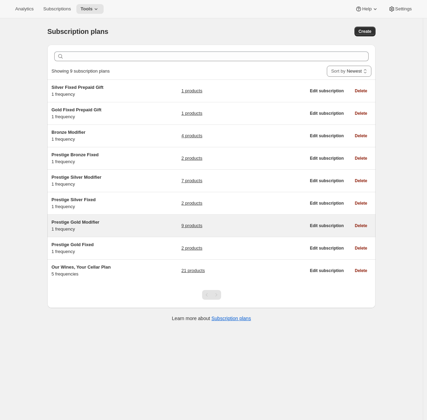
click at [142, 224] on div "Prestige Gold Modifier 1 frequency 9 products" at bounding box center [178, 226] width 254 height 14
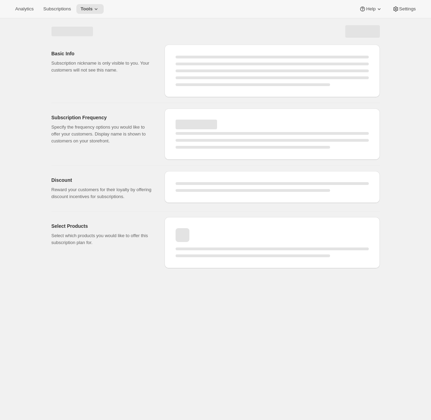
select select "WEEK"
select select "MONTH"
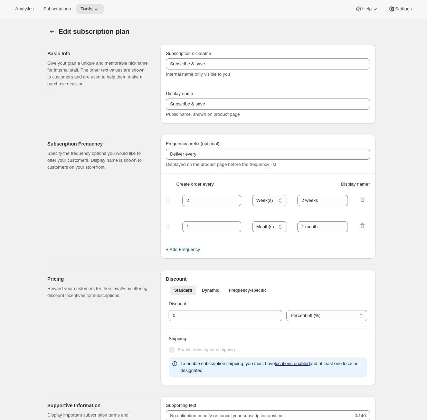
type input "Prestige Gold Modifier"
type input "Join the modifier club"
type input "4"
select select "MONTH"
type input "4 Months"
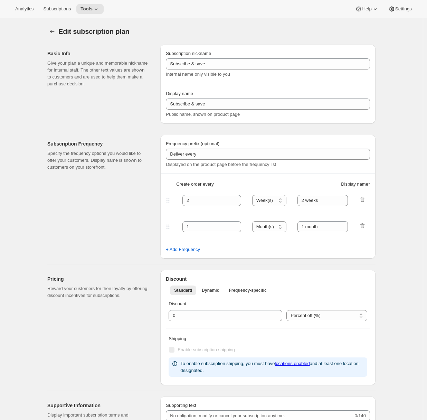
type input "Don’t forget to double-check your payment and shipping information before confi…"
checkbox input "true"
select select "YEARDAY"
select select "2"
select select "13"
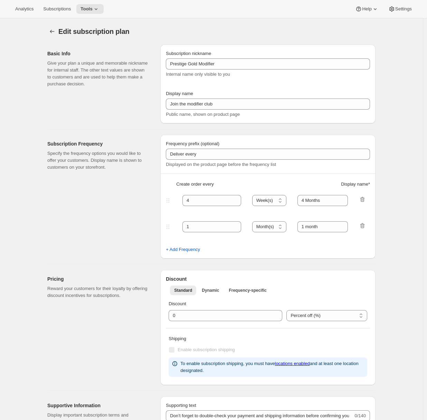
select select "6"
select select "13"
select select "10"
select select "13"
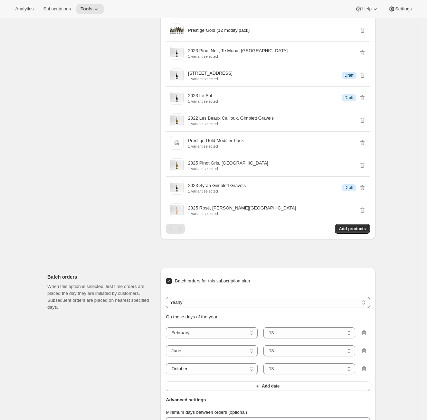
scroll to position [589, 0]
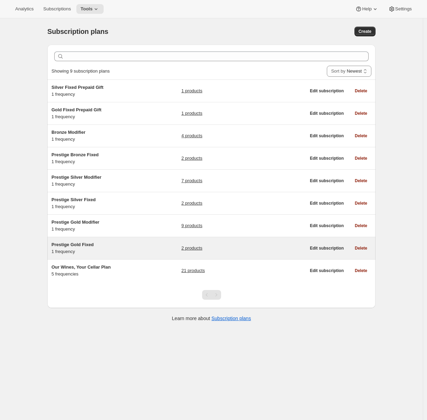
click at [142, 250] on div "Prestige Gold Fixed 1 frequency 2 products" at bounding box center [178, 248] width 254 height 14
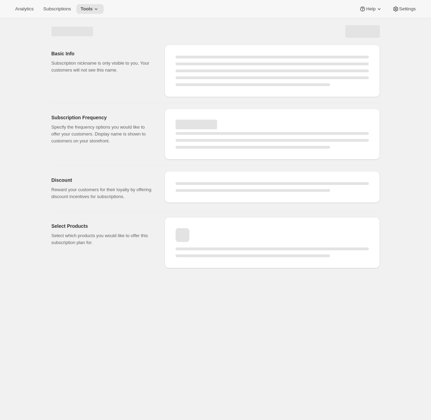
select select "WEEK"
select select "MONTH"
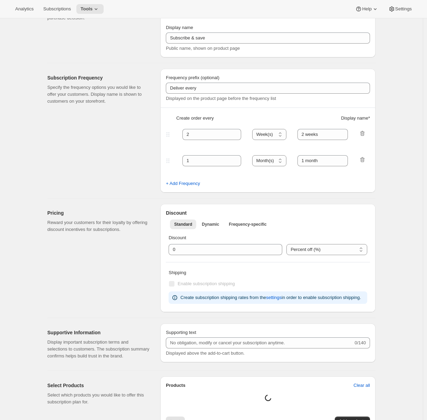
type input "Prestige Gold Fixed"
type input "Join the Gold Fixed club"
type input "4"
select select "MONTH"
type input "4 months"
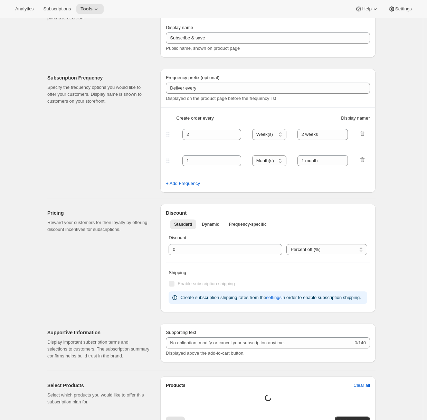
type input "Don’t forget to double-check your payment and shipping information before confi…"
checkbox input "true"
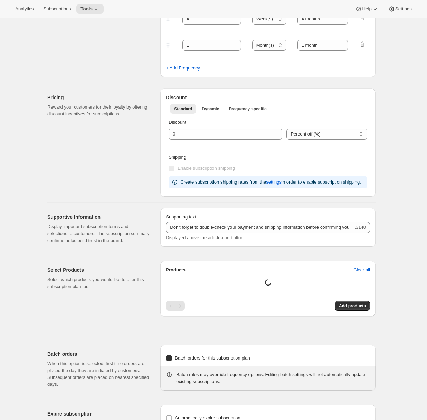
select select "YEARDAY"
select select "2"
select select "5"
select select "6"
select select "5"
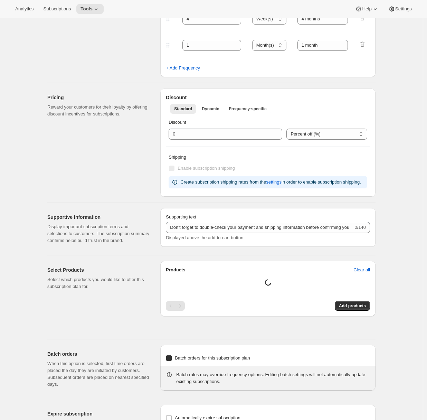
select select "10"
select select "5"
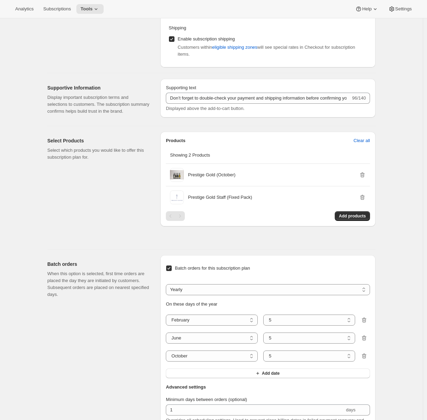
scroll to position [432, 0]
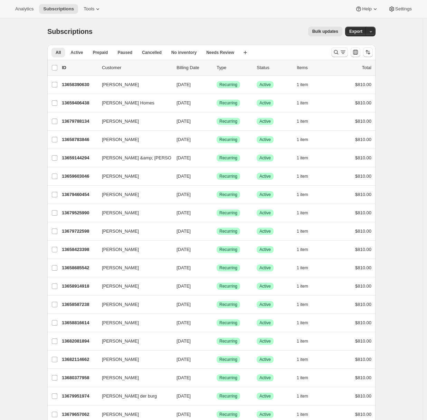
click at [337, 48] on button "Search and filter results" at bounding box center [339, 52] width 17 height 10
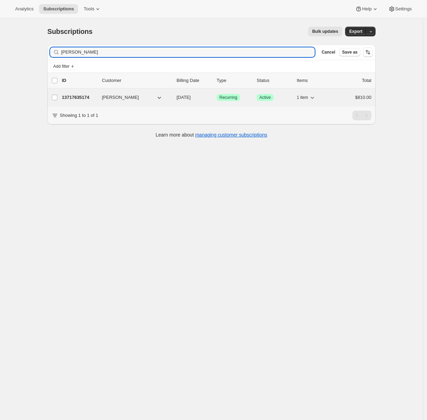
type input "[PERSON_NAME]"
click at [78, 98] on p "13717635174" at bounding box center [79, 97] width 35 height 7
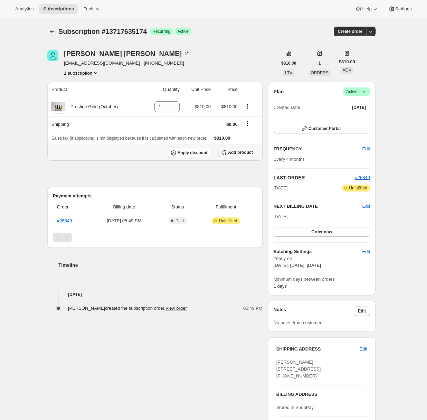
click at [236, 153] on span "Add product" at bounding box center [240, 153] width 25 height 6
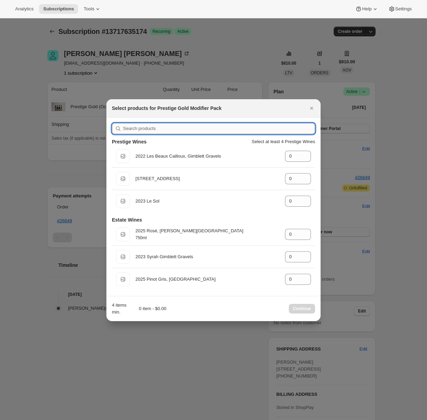
click at [150, 128] on input ":rd3:" at bounding box center [219, 128] width 192 height 11
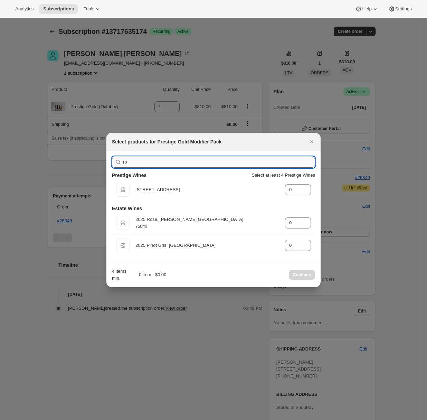
type input "r"
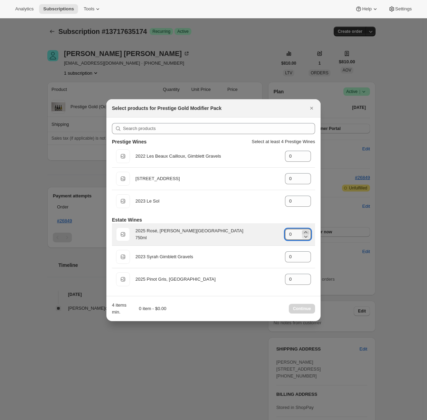
click at [306, 232] on icon ":rd3:" at bounding box center [305, 232] width 3 height 2
type input "2"
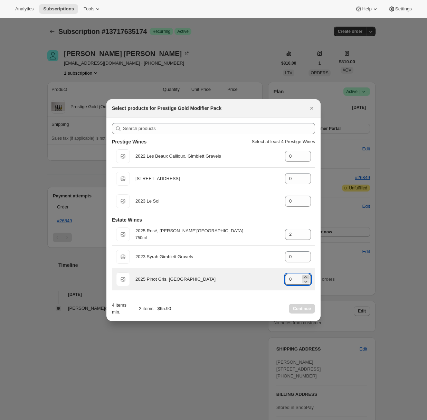
click at [307, 276] on icon ":rd3:" at bounding box center [305, 277] width 7 height 7
type input "2"
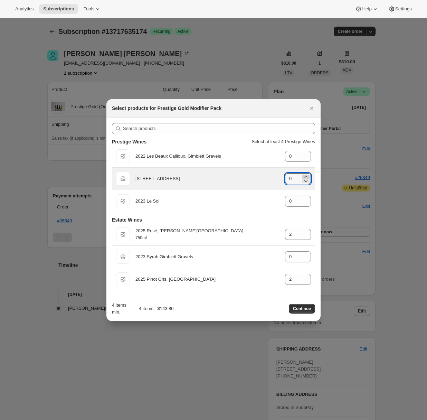
click at [307, 175] on icon ":rd3:" at bounding box center [305, 176] width 7 height 7
type input "2"
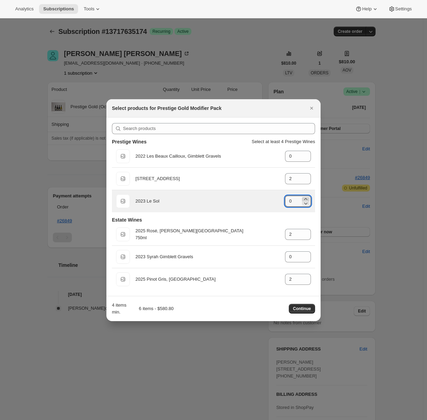
click at [305, 198] on icon ":rd3:" at bounding box center [305, 199] width 3 height 2
type input "2"
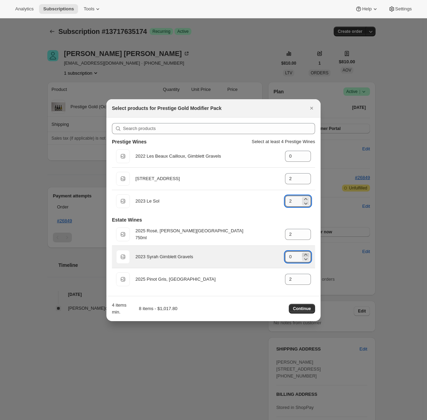
click at [307, 253] on icon ":rd3:" at bounding box center [305, 254] width 7 height 7
type input "2"
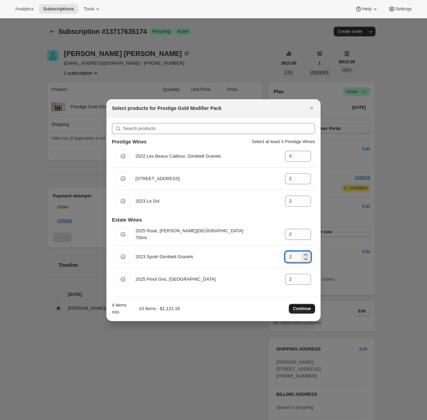
click at [296, 309] on span "Continue" at bounding box center [302, 309] width 18 height 6
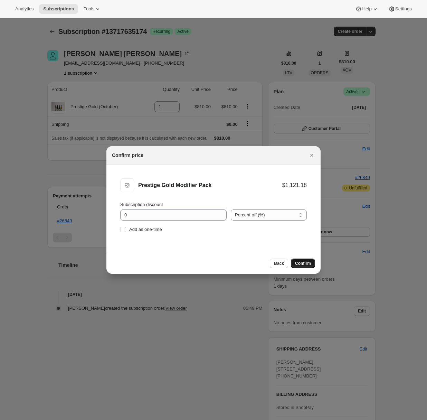
click at [299, 263] on span "Confirm" at bounding box center [303, 263] width 16 height 6
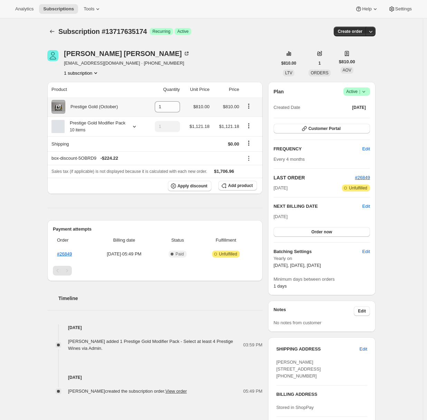
click at [252, 103] on icon "Product actions" at bounding box center [248, 106] width 7 height 7
click at [178, 109] on icon at bounding box center [174, 108] width 7 height 7
type input "0"
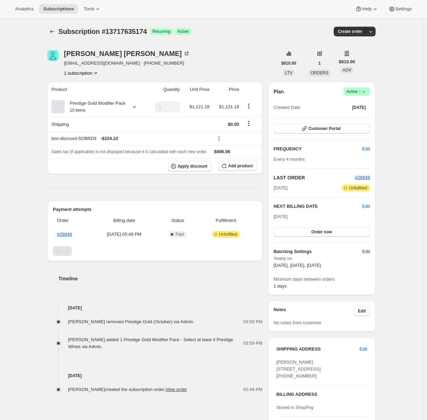
click at [369, 251] on span "Edit" at bounding box center [366, 251] width 8 height 7
select select "YEARDAY"
select select "2"
select select "5"
select select "6"
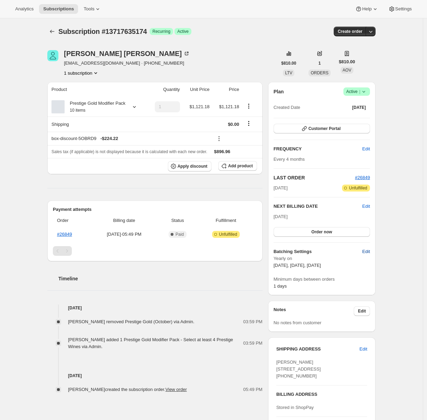
select select "5"
select select "10"
select select "5"
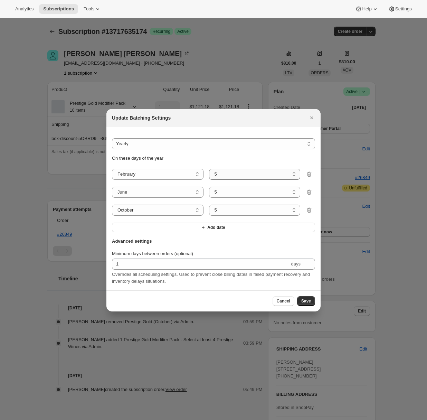
click at [221, 173] on select "1 2 3 4 5 6 7 8 9 10 11 12 13 14 15 16 17 18 19 20 21 22 23 24 25 26 27 28" at bounding box center [255, 174] width 92 height 11
select select "13"
click at [209, 169] on select "1 2 3 4 5 6 7 8 9 10 11 12 13 14 15 16 17 18 19 20 21 22 23 24 25 26 27 28" at bounding box center [255, 174] width 92 height 11
click at [220, 191] on select "1 2 3 4 5 6 7 8 9 10 11 12 13 14 15 16 17 18 19 20 21 22 23 24 25 26 27 28 29 30" at bounding box center [255, 192] width 92 height 11
select select "13"
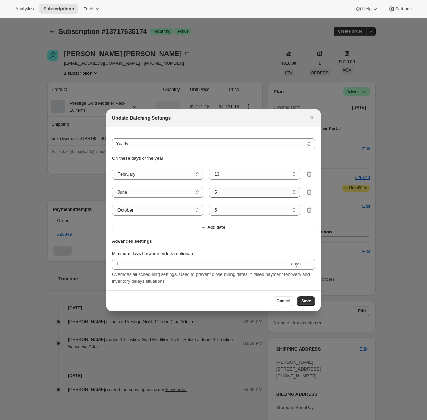
click at [209, 187] on select "1 2 3 4 5 6 7 8 9 10 11 12 13 14 15 16 17 18 19 20 21 22 23 24 25 26 27 28 29 30" at bounding box center [255, 192] width 92 height 11
click at [222, 209] on select "1 2 3 4 5 6 7 8 9 10 11 12 13 14 15 16 17 18 19 20 21 22 23 24 25 26 27 28 29 3…" at bounding box center [255, 209] width 92 height 11
select select "13"
click at [209, 204] on select "1 2 3 4 5 6 7 8 9 10 11 12 13 14 15 16 17 18 19 20 21 22 23 24 25 26 27 28 29 3…" at bounding box center [255, 209] width 92 height 11
click at [307, 305] on button "Save" at bounding box center [306, 301] width 18 height 10
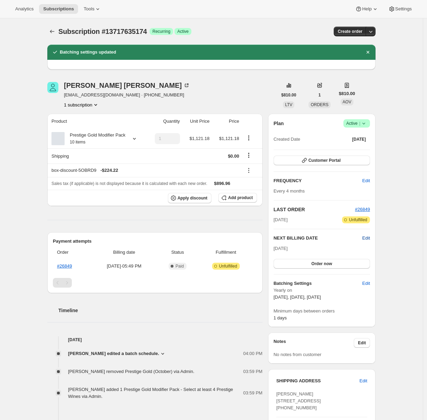
click at [367, 238] on span "Edit" at bounding box center [366, 238] width 8 height 7
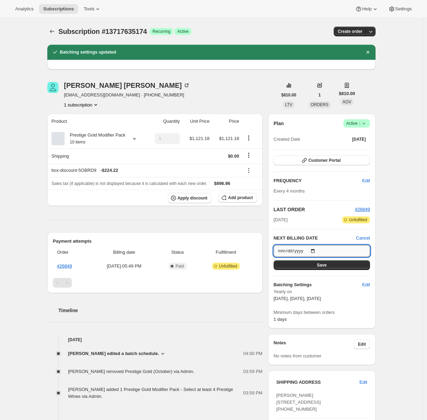
click at [291, 249] on input "2026-02-04" at bounding box center [322, 251] width 96 height 12
type input "2026-02-13"
click at [319, 263] on span "Save" at bounding box center [322, 265] width 10 height 6
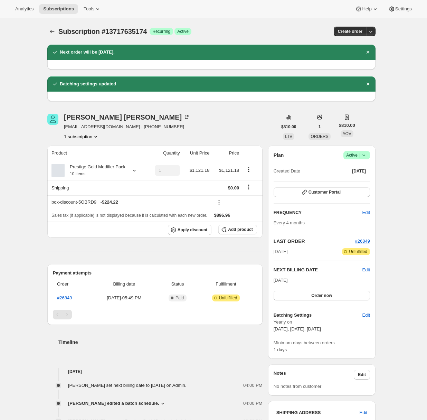
click at [46, 226] on div "Melanie Harper melanieharper@outlook.co.nz · +64212484235 1 subscription $810.0…" at bounding box center [209, 333] width 334 height 461
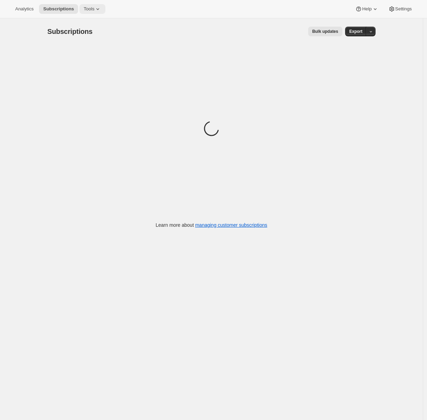
click at [97, 9] on icon at bounding box center [97, 9] width 7 height 7
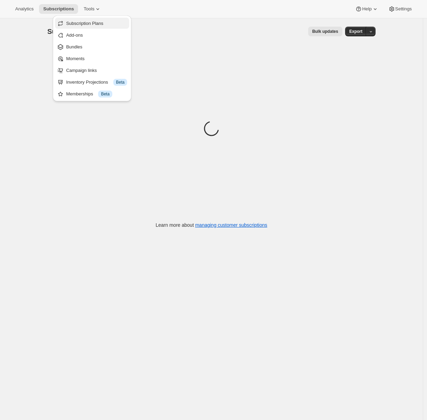
click at [95, 24] on span "Subscription Plans" at bounding box center [84, 23] width 37 height 5
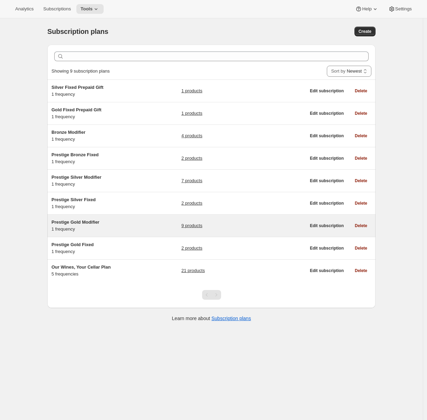
click at [109, 226] on div "Prestige Gold Modifier 1 frequency" at bounding box center [94, 226] width 86 height 14
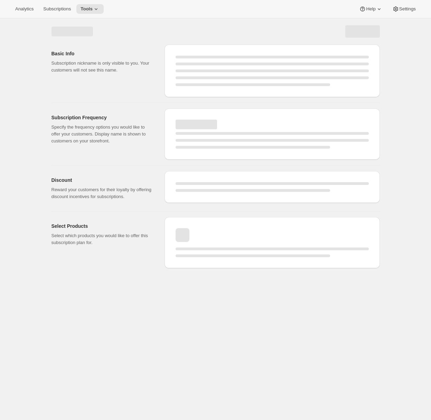
select select "WEEK"
select select "MONTH"
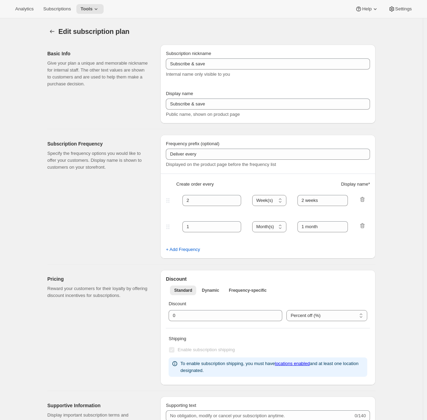
type input "Prestige Gold Modifier"
type input "Join the modifier club"
type input "4"
select select "MONTH"
type input "4 Months"
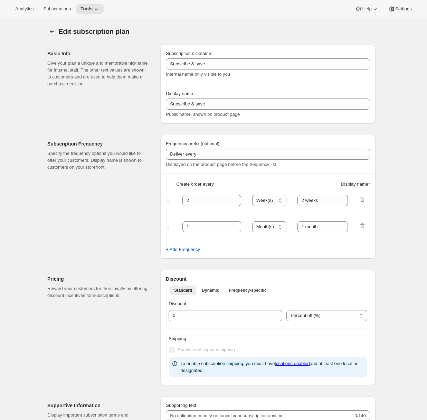
type input "Don’t forget to double-check your payment and shipping information before confi…"
checkbox input "true"
select select "YEARDAY"
select select "2"
select select "13"
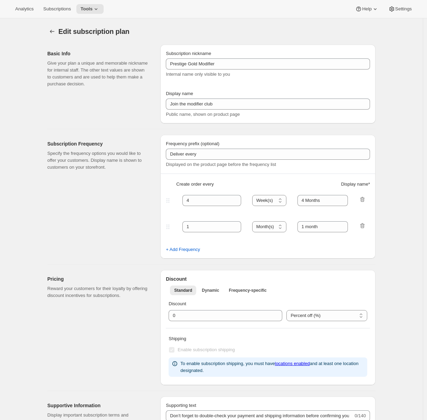
select select "6"
select select "13"
select select "10"
select select "13"
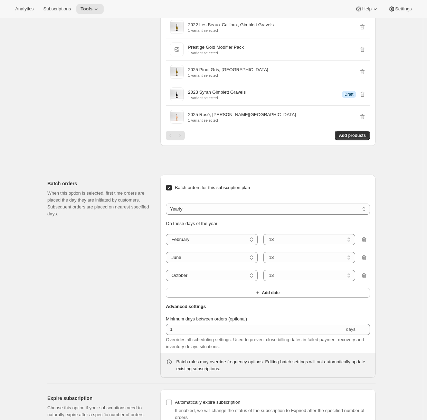
scroll to position [589, 0]
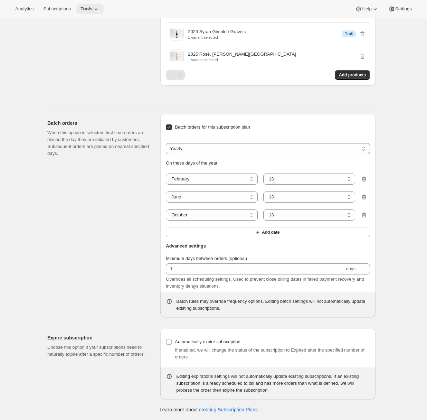
click at [96, 9] on icon at bounding box center [96, 9] width 7 height 7
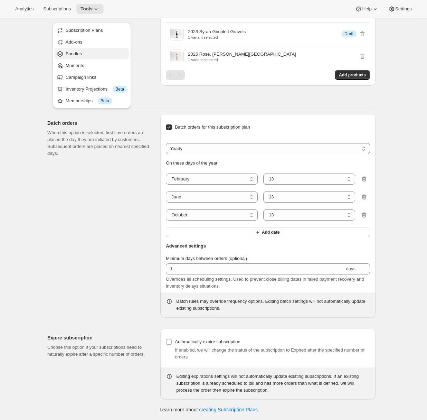
click at [79, 51] on span "Bundles" at bounding box center [74, 53] width 16 height 5
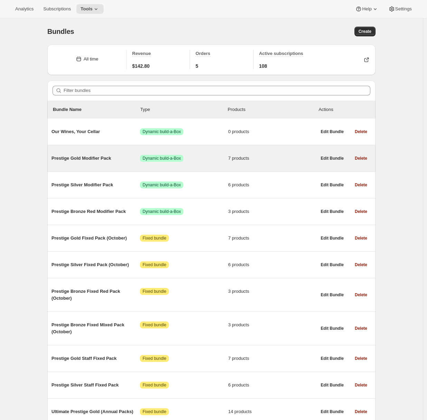
click at [94, 157] on span "Prestige Gold Modifier Pack" at bounding box center [95, 158] width 88 height 7
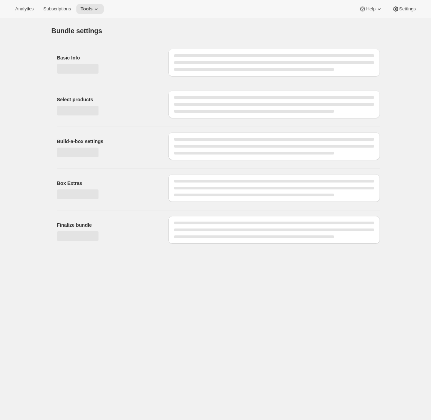
type input "Prestige Gold Modifier Pack"
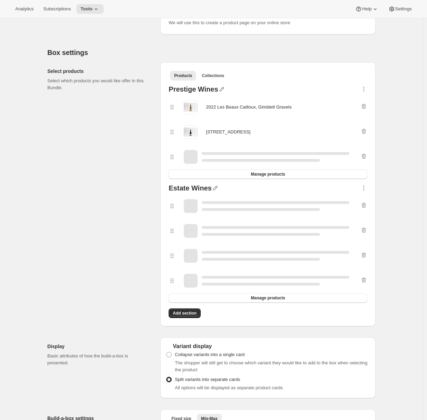
scroll to position [145, 0]
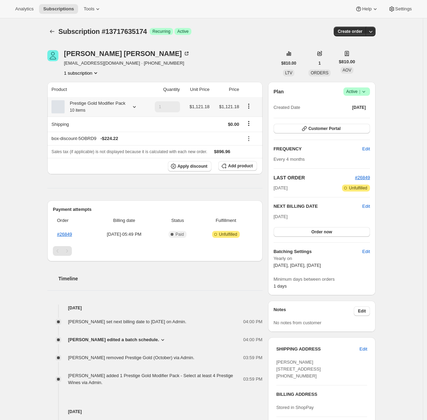
click at [137, 110] on icon at bounding box center [134, 106] width 7 height 7
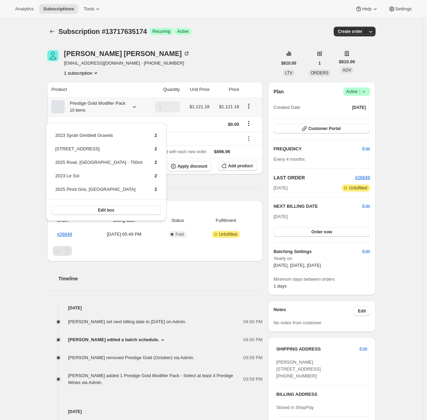
click at [108, 210] on button "Edit box" at bounding box center [106, 210] width 109 height 10
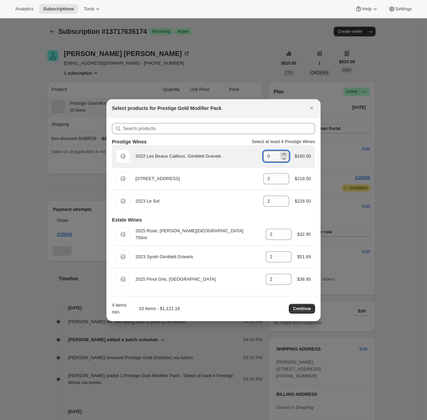
click at [283, 152] on icon ":r3e:" at bounding box center [283, 154] width 7 height 7
type input "2"
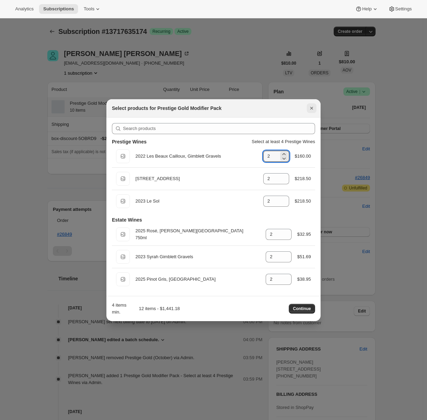
click at [311, 107] on icon "Close" at bounding box center [311, 108] width 7 height 7
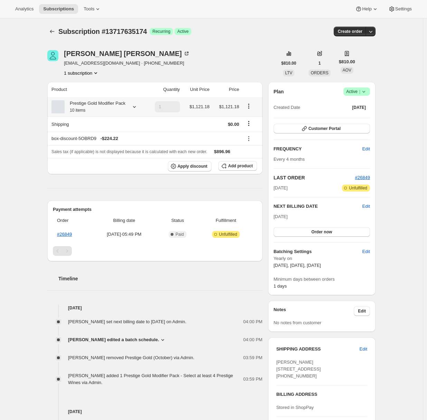
click at [137, 110] on icon at bounding box center [134, 106] width 7 height 7
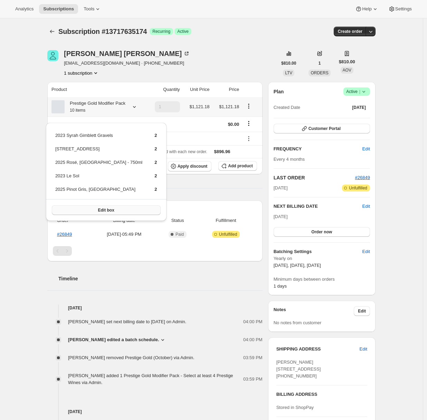
click at [101, 207] on button "Edit box" at bounding box center [106, 210] width 109 height 10
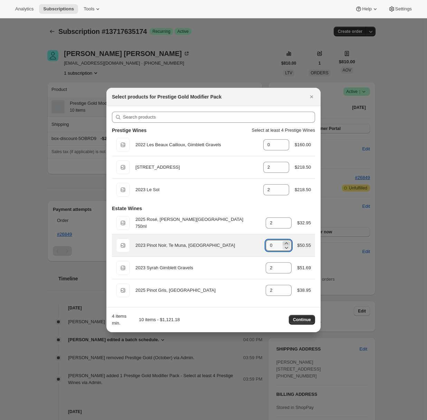
click at [285, 243] on icon ":r3f:" at bounding box center [286, 243] width 3 height 2
type input "2"
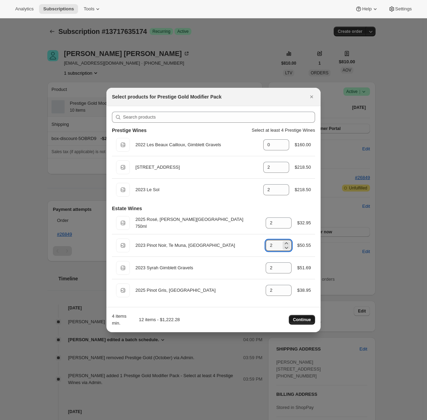
click at [304, 320] on span "Continue" at bounding box center [302, 320] width 18 height 6
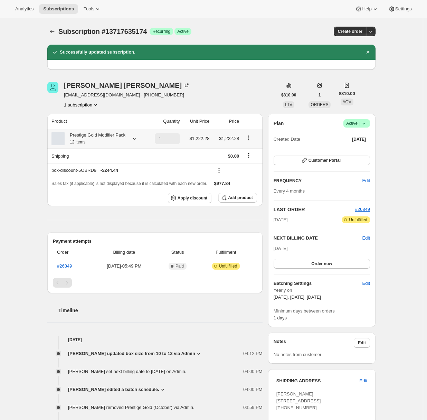
click at [114, 138] on div "Prestige Gold Modifier Pack 12 items" at bounding box center [95, 139] width 61 height 14
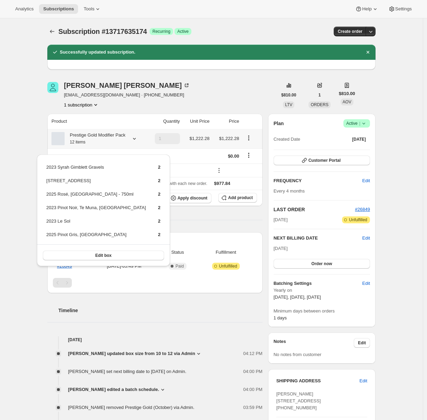
click at [100, 253] on span "Edit box" at bounding box center [103, 255] width 16 height 6
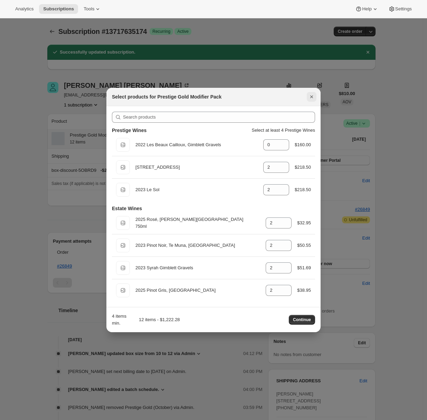
click at [311, 96] on icon "Close" at bounding box center [311, 96] width 3 height 3
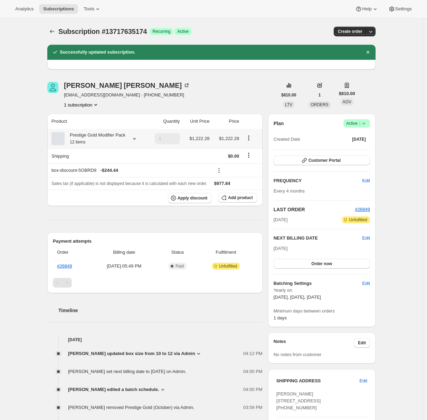
click at [199, 357] on icon at bounding box center [198, 353] width 7 height 7
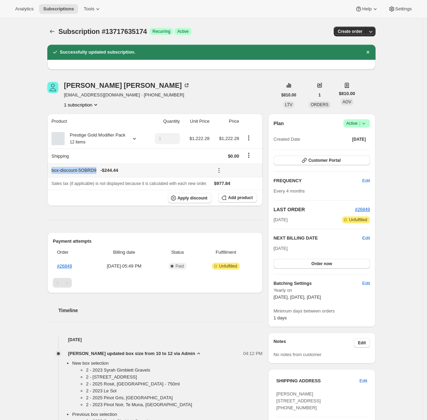
drag, startPoint x: 101, startPoint y: 176, endPoint x: 50, endPoint y: 177, distance: 51.1
click at [50, 177] on th "box-discount-5OBRD9 - $244.44" at bounding box center [129, 169] width 164 height 13
copy div "box-discount-5OBRD9"
click at [28, 204] on div "Subscription #13717635174. This page is ready Subscription #13717635174 Success…" at bounding box center [211, 307] width 423 height 579
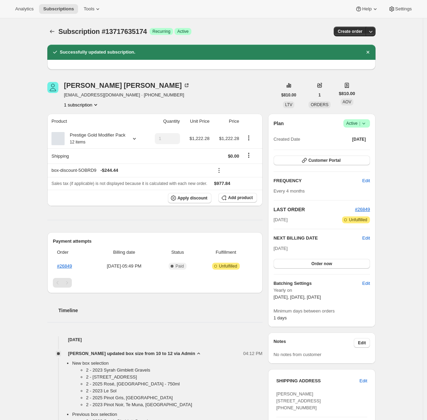
click at [28, 204] on div "Subscription #13717635174. This page is ready Subscription #13717635174 Success…" at bounding box center [211, 307] width 423 height 579
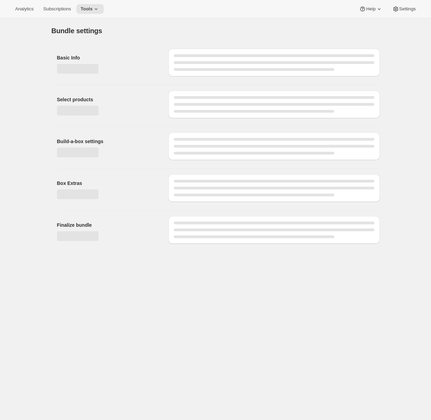
type input "Prestige Gold Modifier Pack"
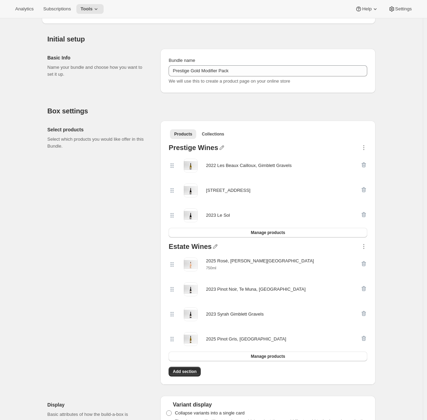
scroll to position [55, 0]
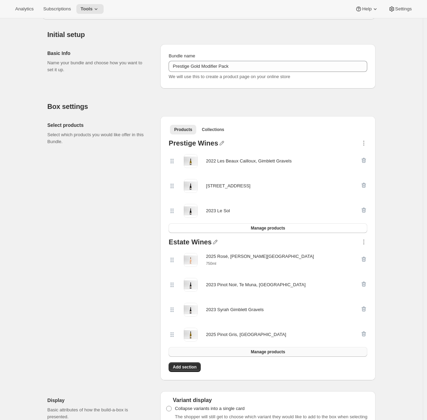
click at [216, 352] on button "Manage products" at bounding box center [268, 352] width 199 height 10
click at [92, 225] on div "Select products Select which products you would like offer in this Bundle." at bounding box center [100, 248] width 107 height 264
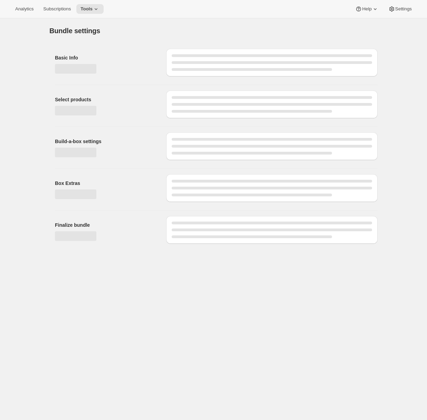
type input "Prestige Gold Modifier Pack"
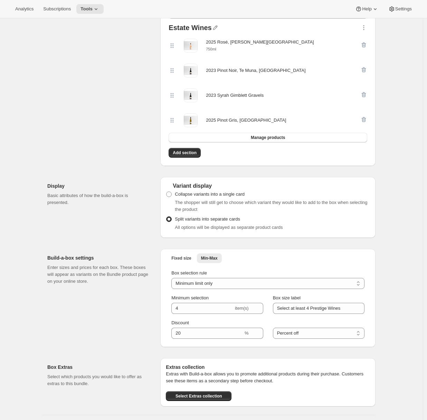
scroll to position [305, 0]
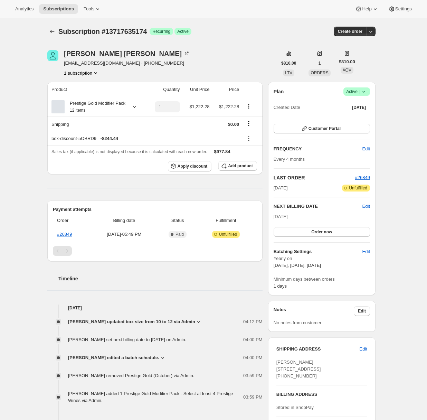
scroll to position [114, 0]
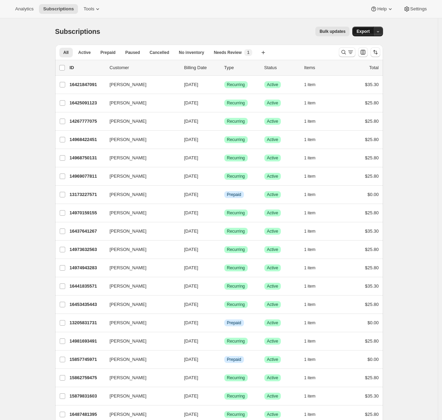
click at [369, 32] on span "Export" at bounding box center [363, 32] width 13 height 6
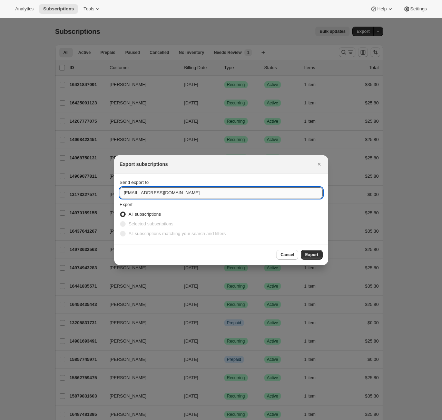
click at [164, 190] on input "hello@tokidos.com" at bounding box center [221, 192] width 203 height 11
type input "adrian@awtomic.com"
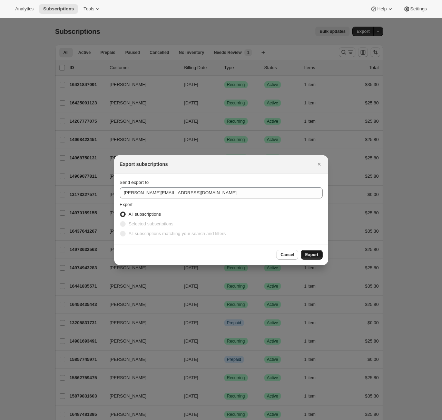
click at [318, 257] on span "Export" at bounding box center [311, 255] width 13 height 6
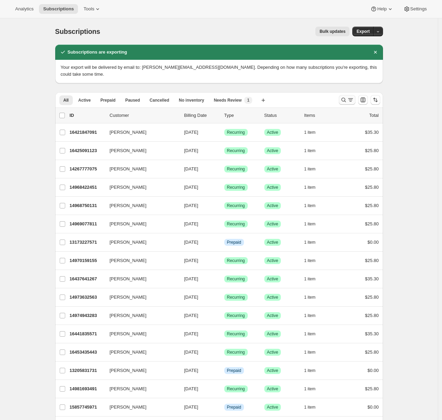
click at [347, 96] on icon "Search and filter results" at bounding box center [344, 99] width 7 height 7
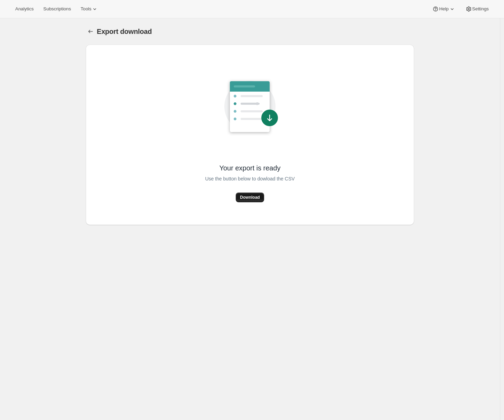
click at [252, 195] on span "Download" at bounding box center [250, 197] width 20 height 6
click at [340, 164] on div "Your export is ready Use the button below to dowload the CSV Download" at bounding box center [249, 134] width 317 height 169
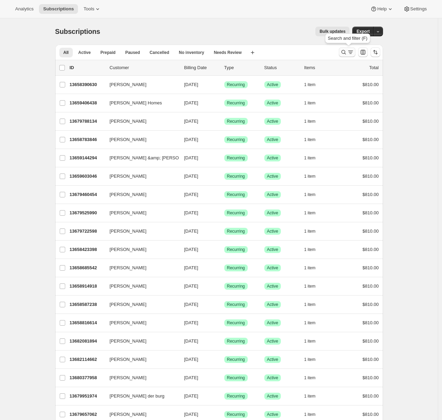
click at [353, 52] on icon "Search and filter results" at bounding box center [350, 52] width 7 height 7
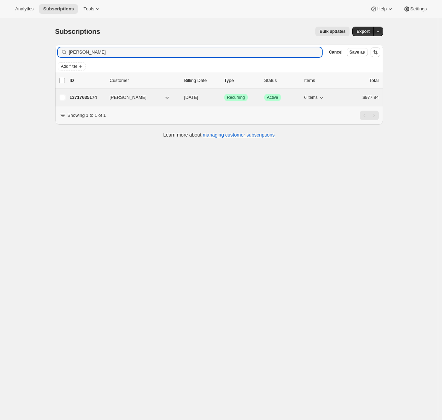
type input "[PERSON_NAME]"
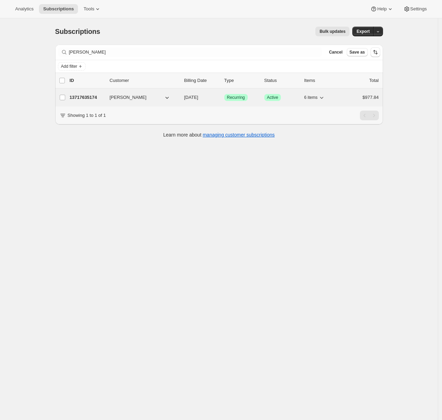
click at [86, 94] on p "13717635174" at bounding box center [87, 97] width 35 height 7
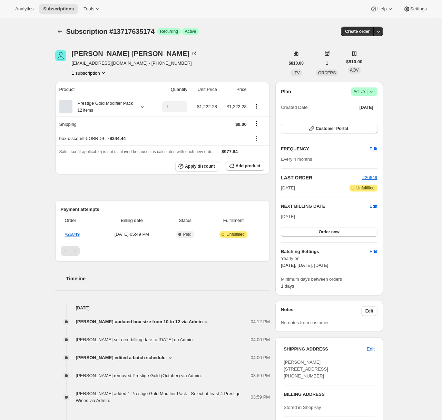
click at [8, 331] on div "Subscription #13717635174. This page is ready Subscription #13717635174 Success…" at bounding box center [219, 269] width 438 height 502
click at [97, 9] on icon at bounding box center [97, 9] width 7 height 7
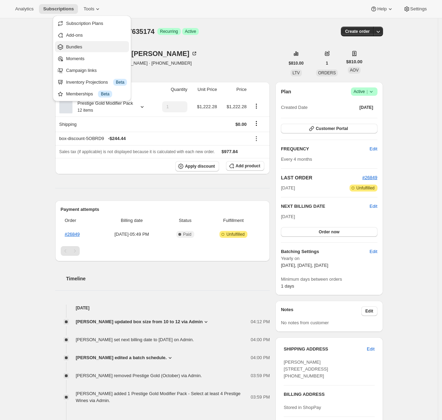
click at [88, 45] on span "Bundles" at bounding box center [96, 47] width 61 height 7
